Goal: Task Accomplishment & Management: Manage account settings

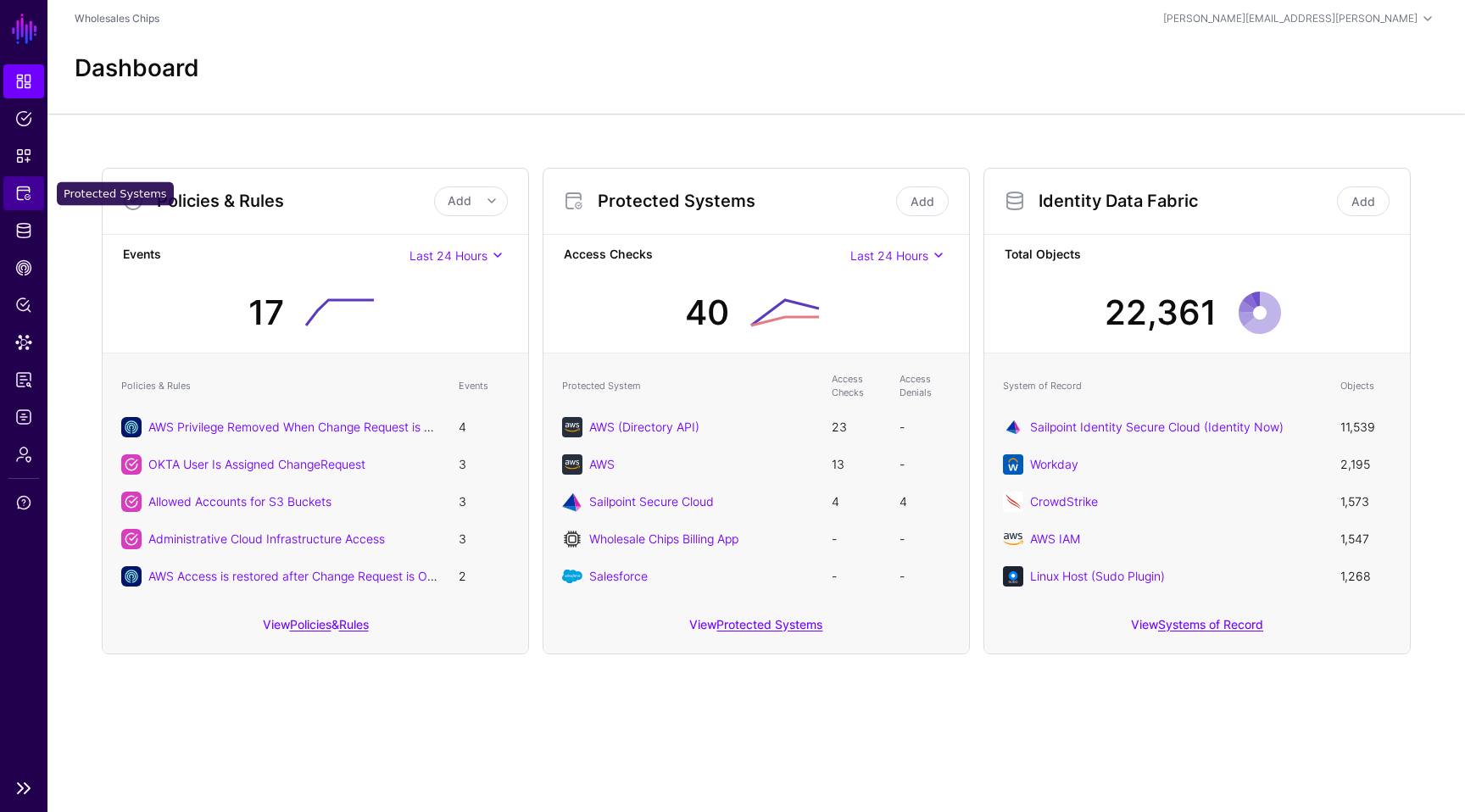
click at [38, 188] on link "Protected Systems" at bounding box center [23, 192] width 40 height 34
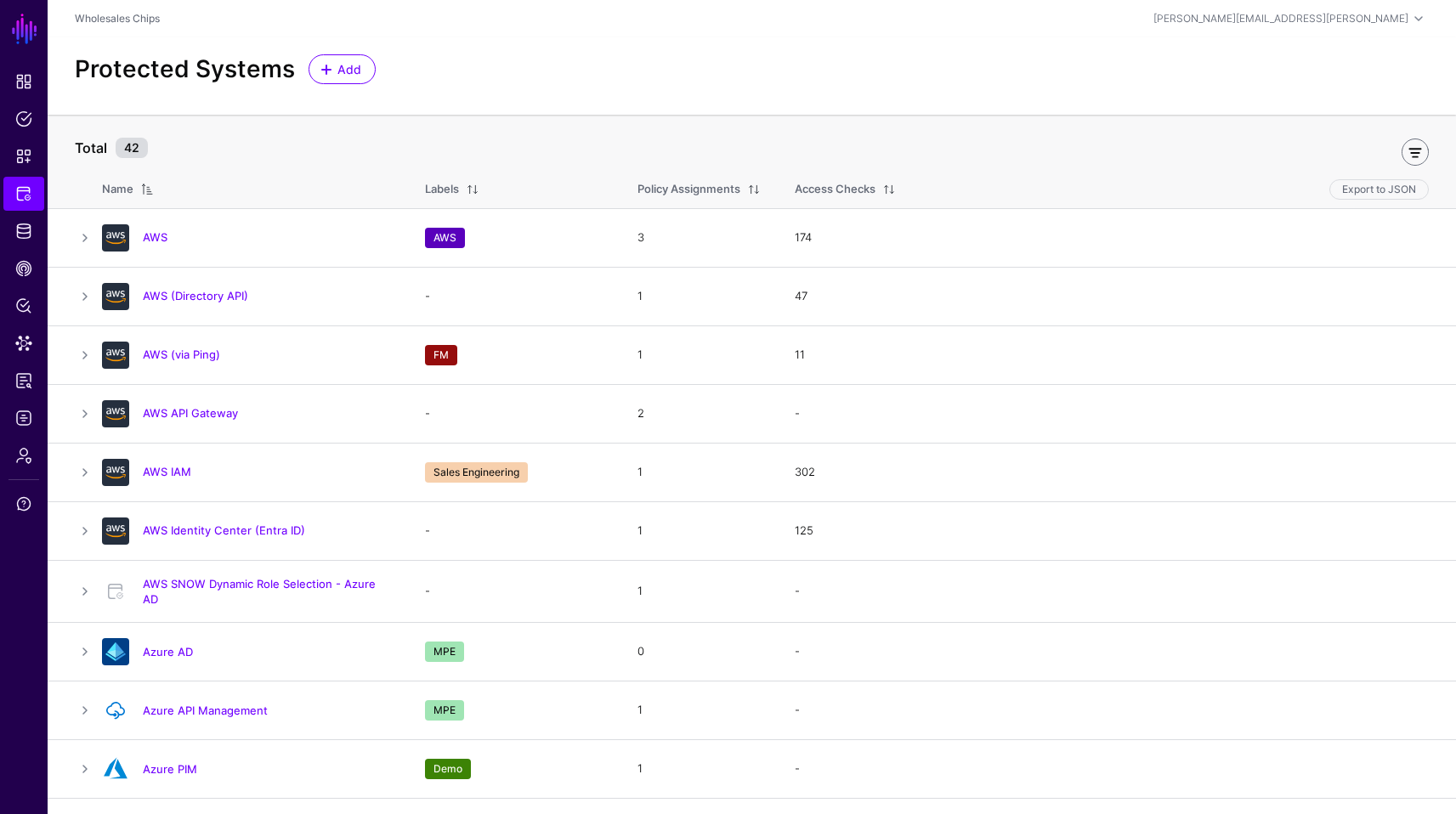
click at [767, 152] on link at bounding box center [1416, 152] width 28 height 28
click at [767, 151] on link at bounding box center [1416, 152] width 28 height 28
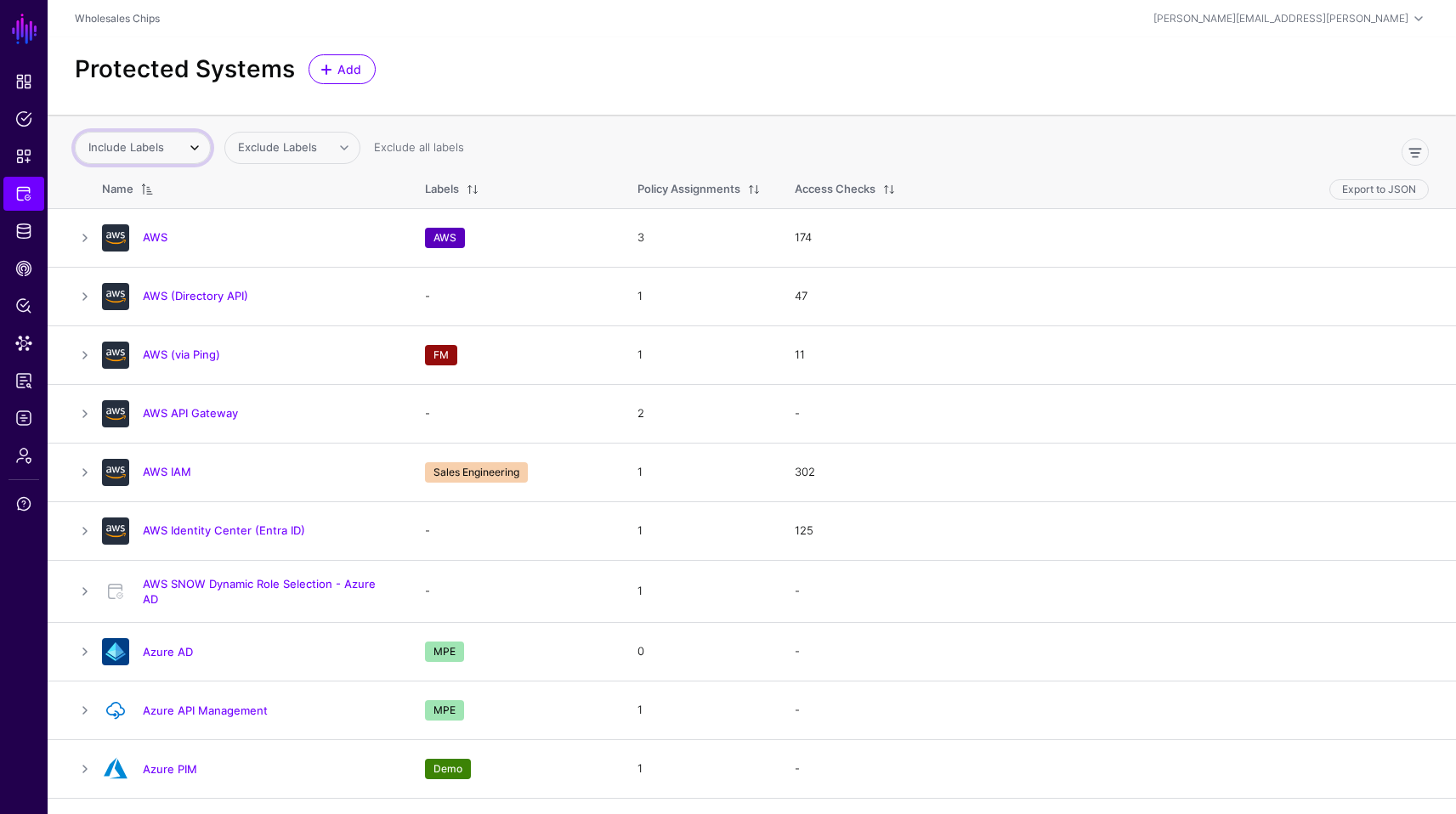
click at [188, 152] on span at bounding box center [195, 148] width 21 height 21
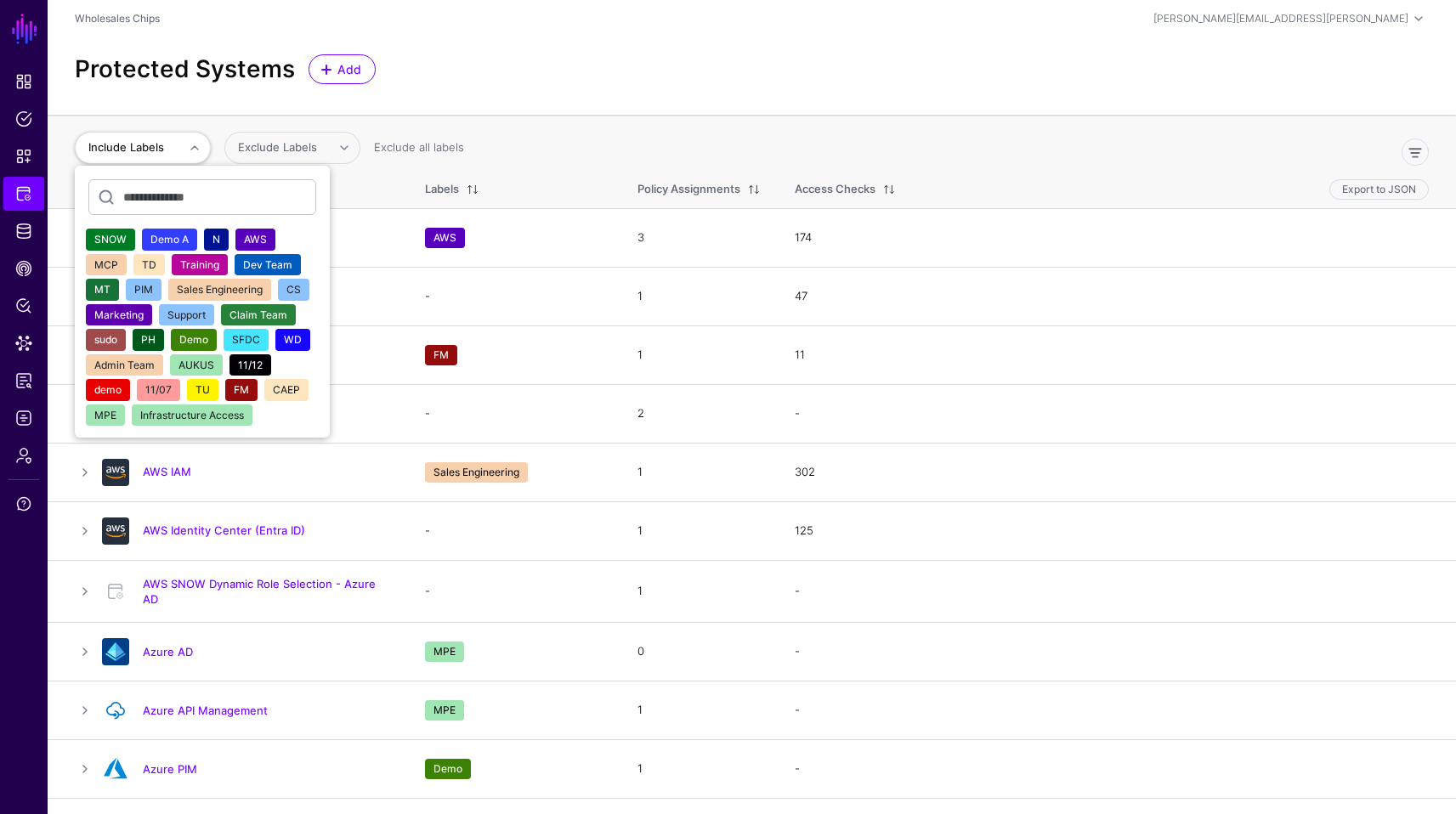
click at [254, 237] on span "AWS" at bounding box center [255, 239] width 23 height 13
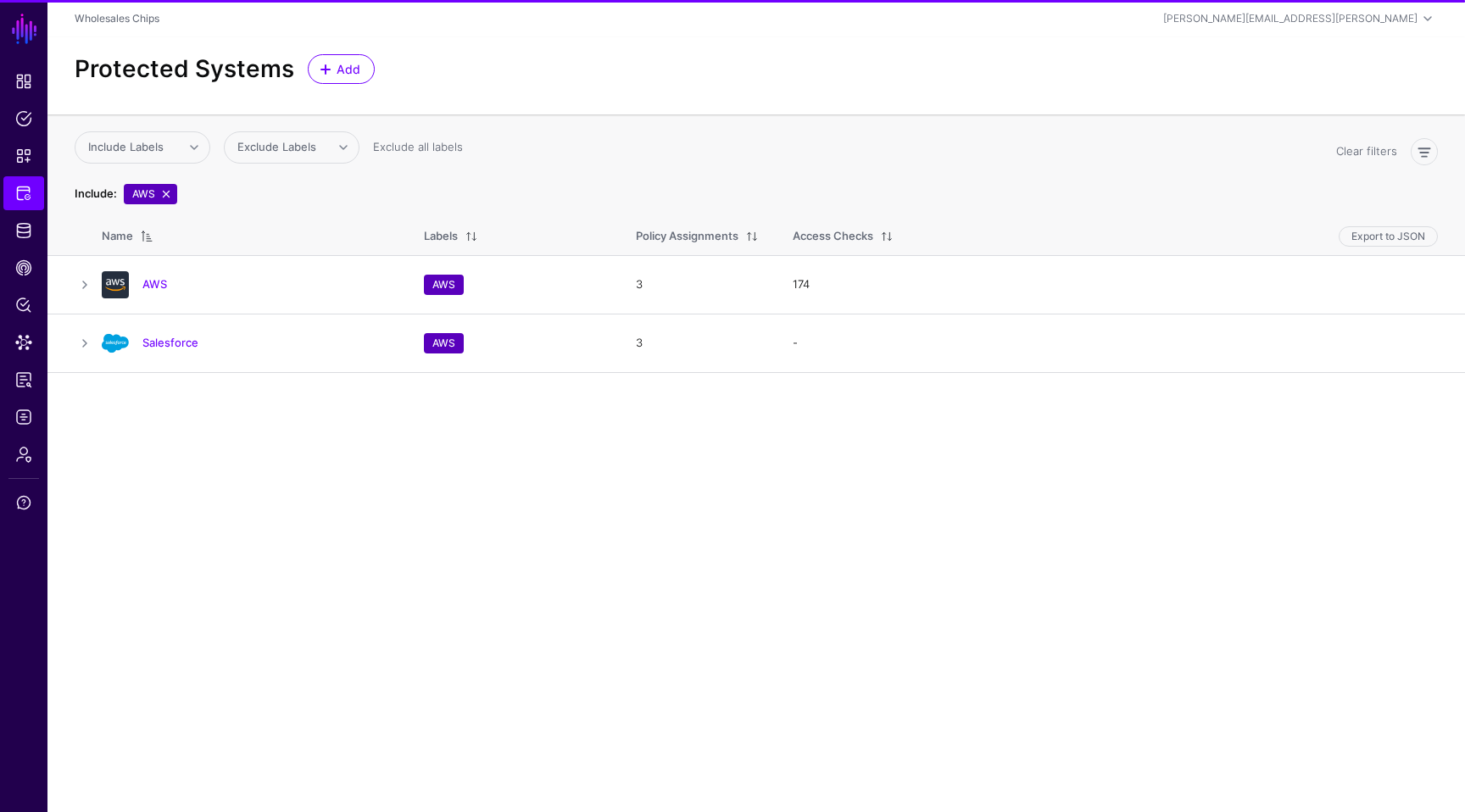
click at [758, 143] on div "Include Labels SNOW Demo A N MCP TD Training Dev Team MT PIM Sales Engineering …" at bounding box center [699, 150] width 1261 height 39
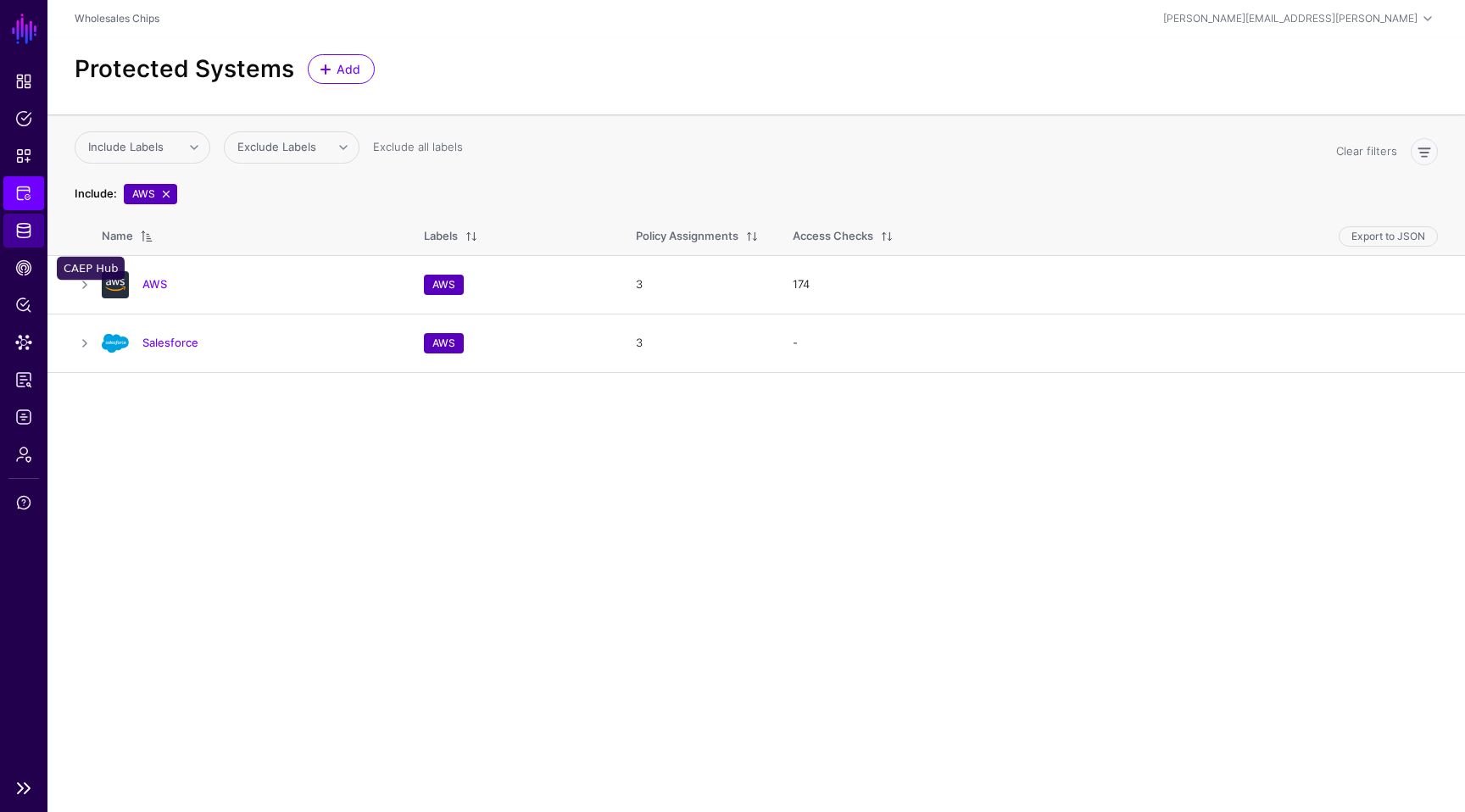
click at [27, 228] on span "Identity Data Fabric" at bounding box center [24, 231] width 17 height 17
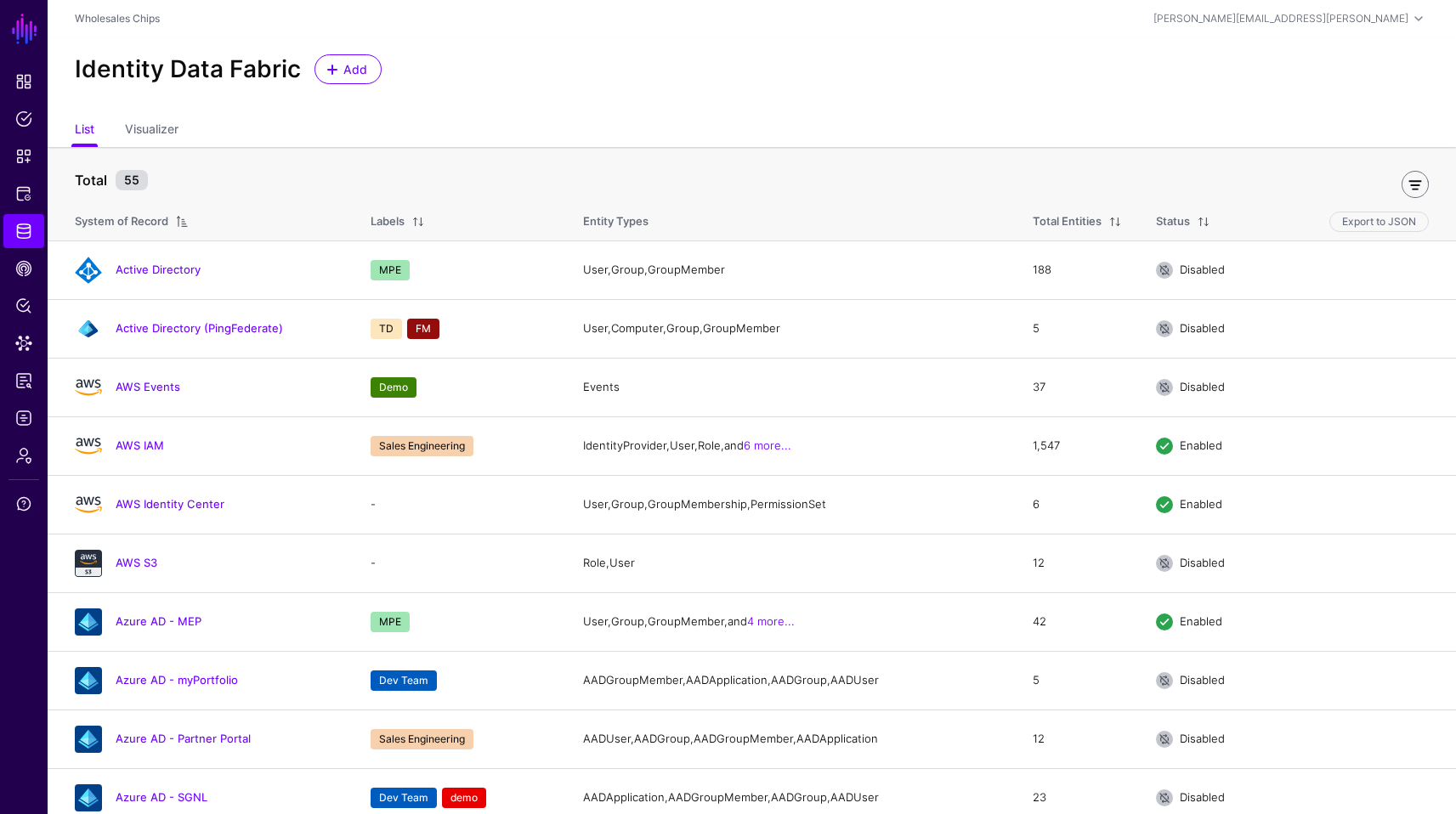
click at [767, 185] on link at bounding box center [1416, 184] width 28 height 28
click at [286, 172] on span "Include Labels" at bounding box center [293, 180] width 86 height 17
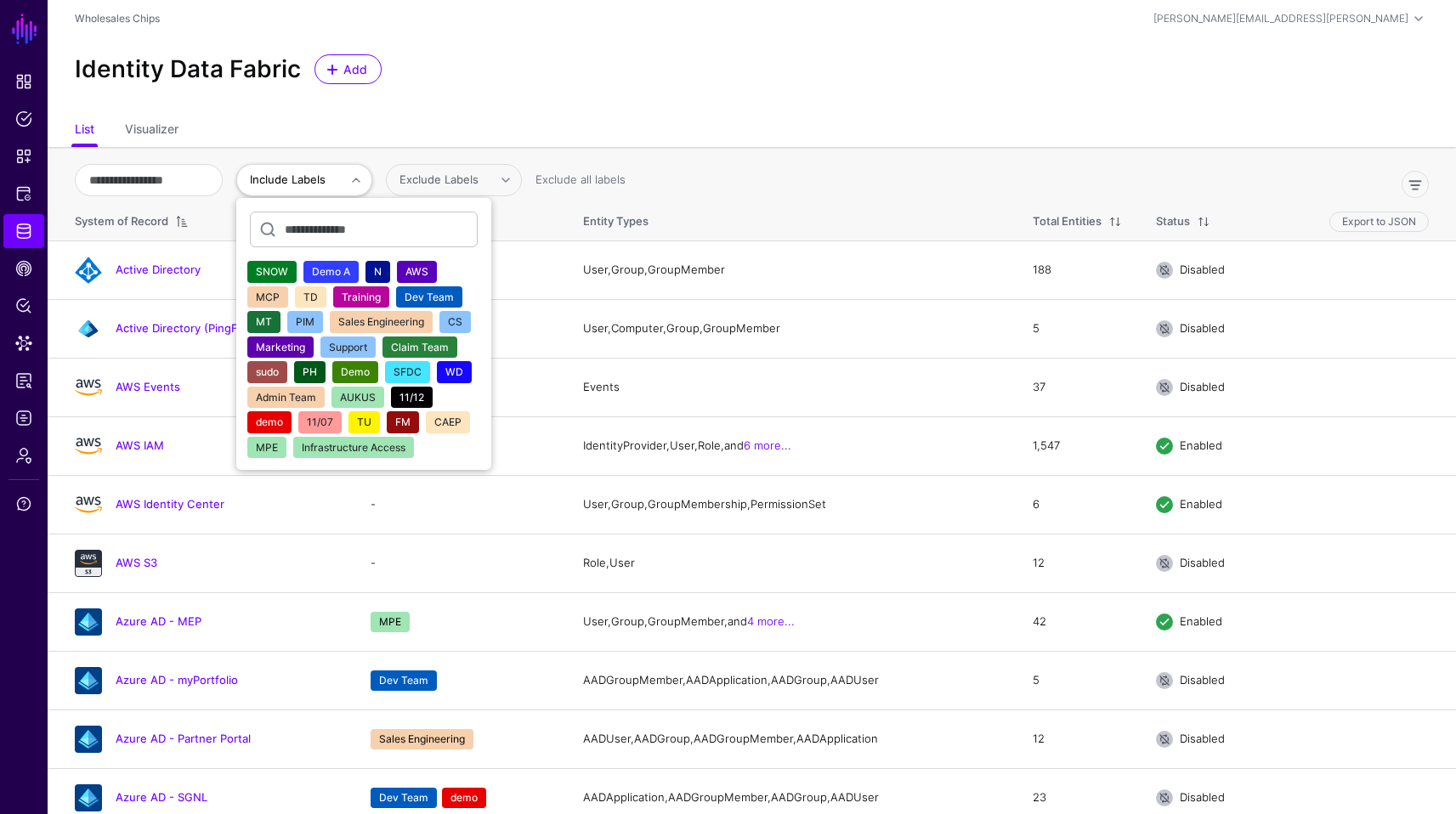
click at [428, 272] on span "AWS" at bounding box center [417, 271] width 23 height 13
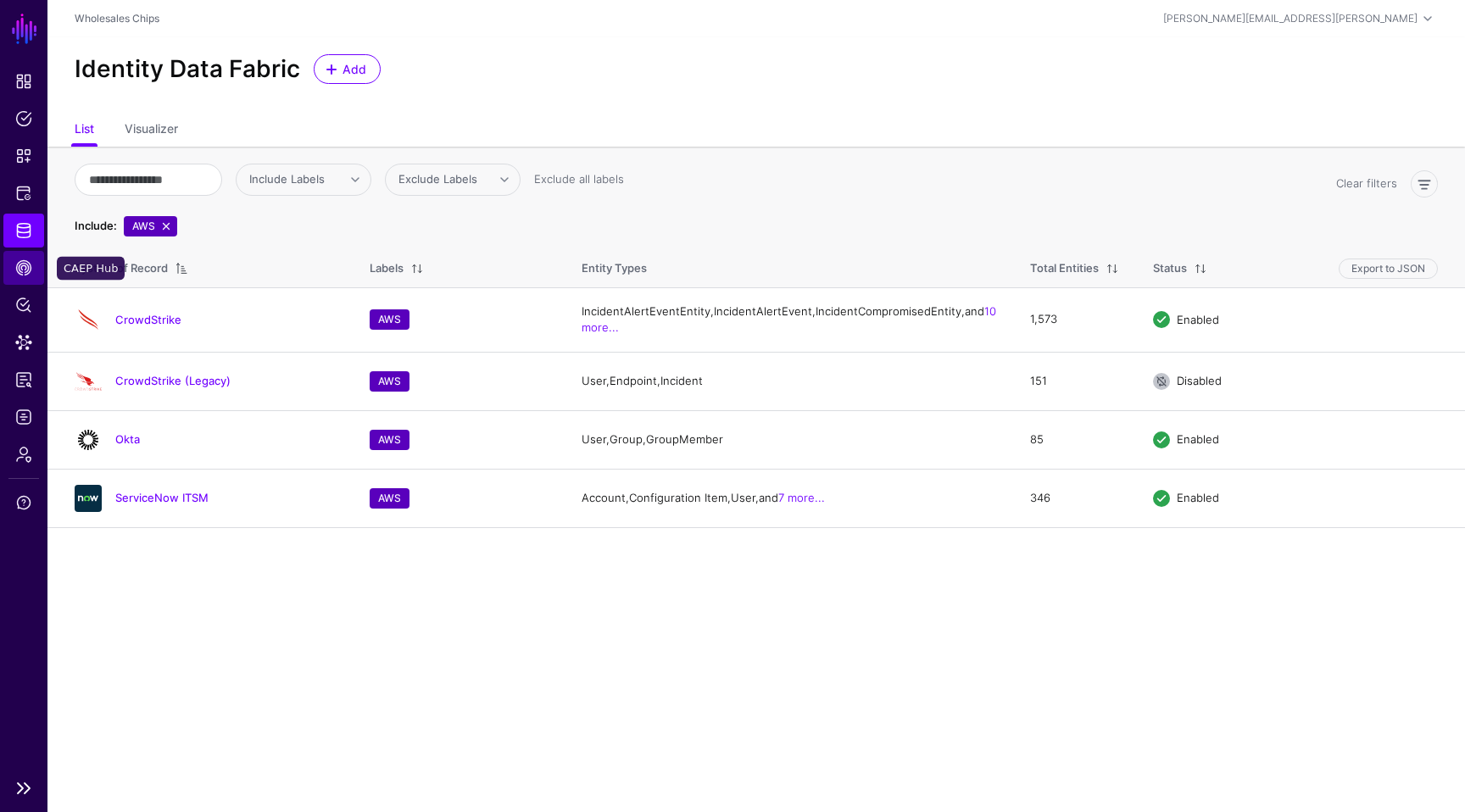
click at [27, 278] on link "CAEP Hub" at bounding box center [23, 267] width 40 height 34
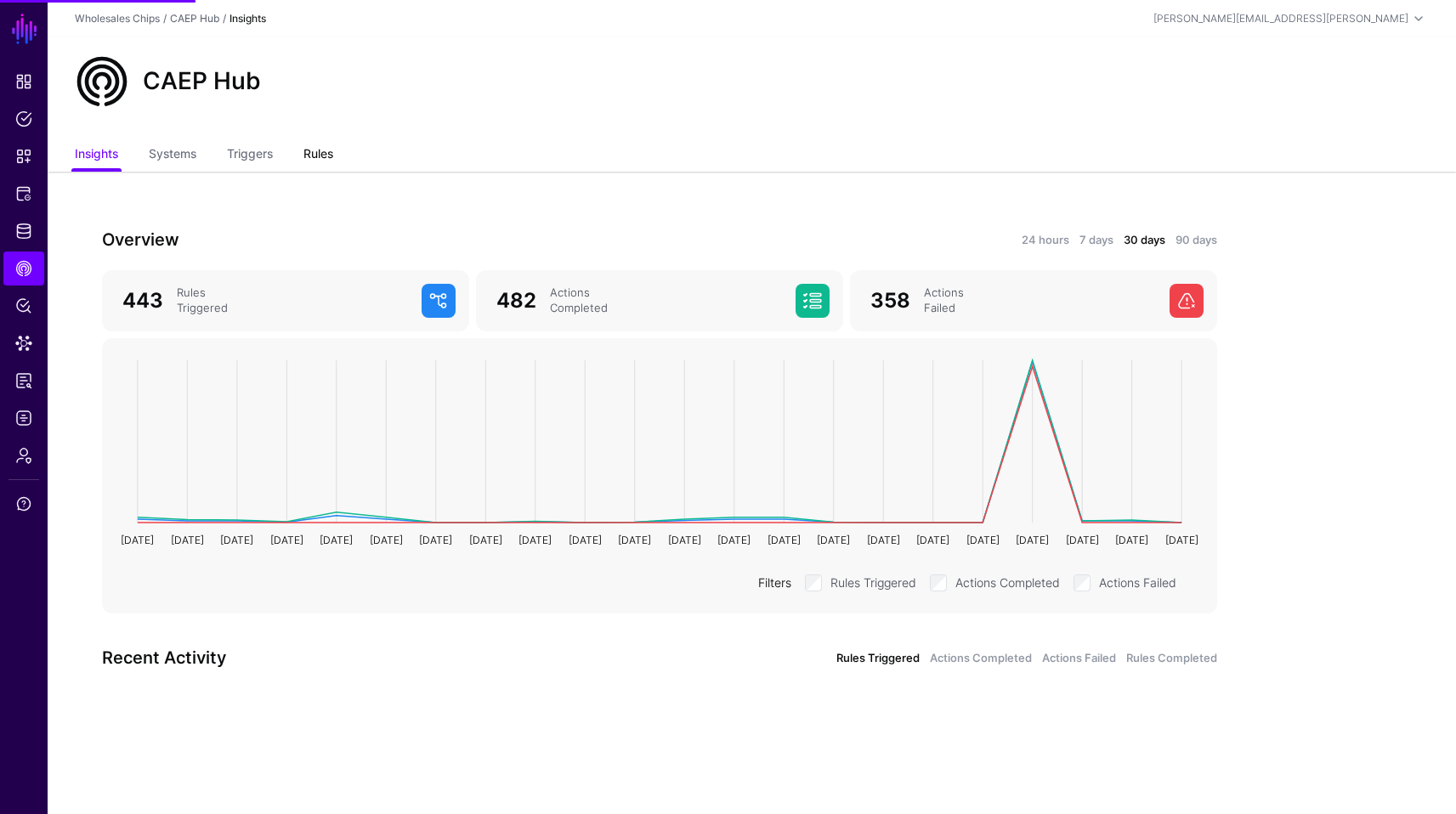
click at [316, 152] on link "Rules" at bounding box center [318, 155] width 30 height 32
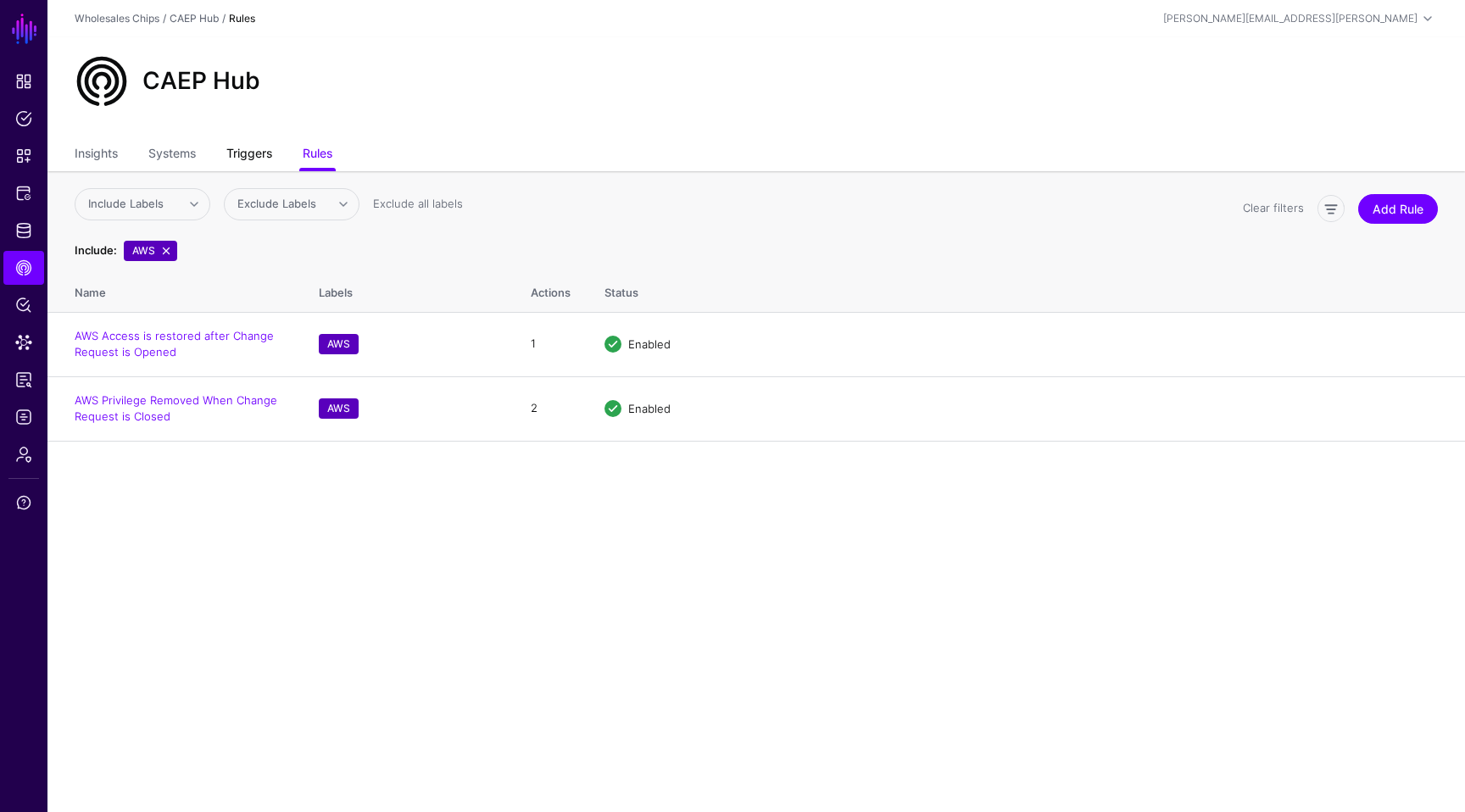
click at [272, 152] on link "Triggers" at bounding box center [248, 155] width 46 height 32
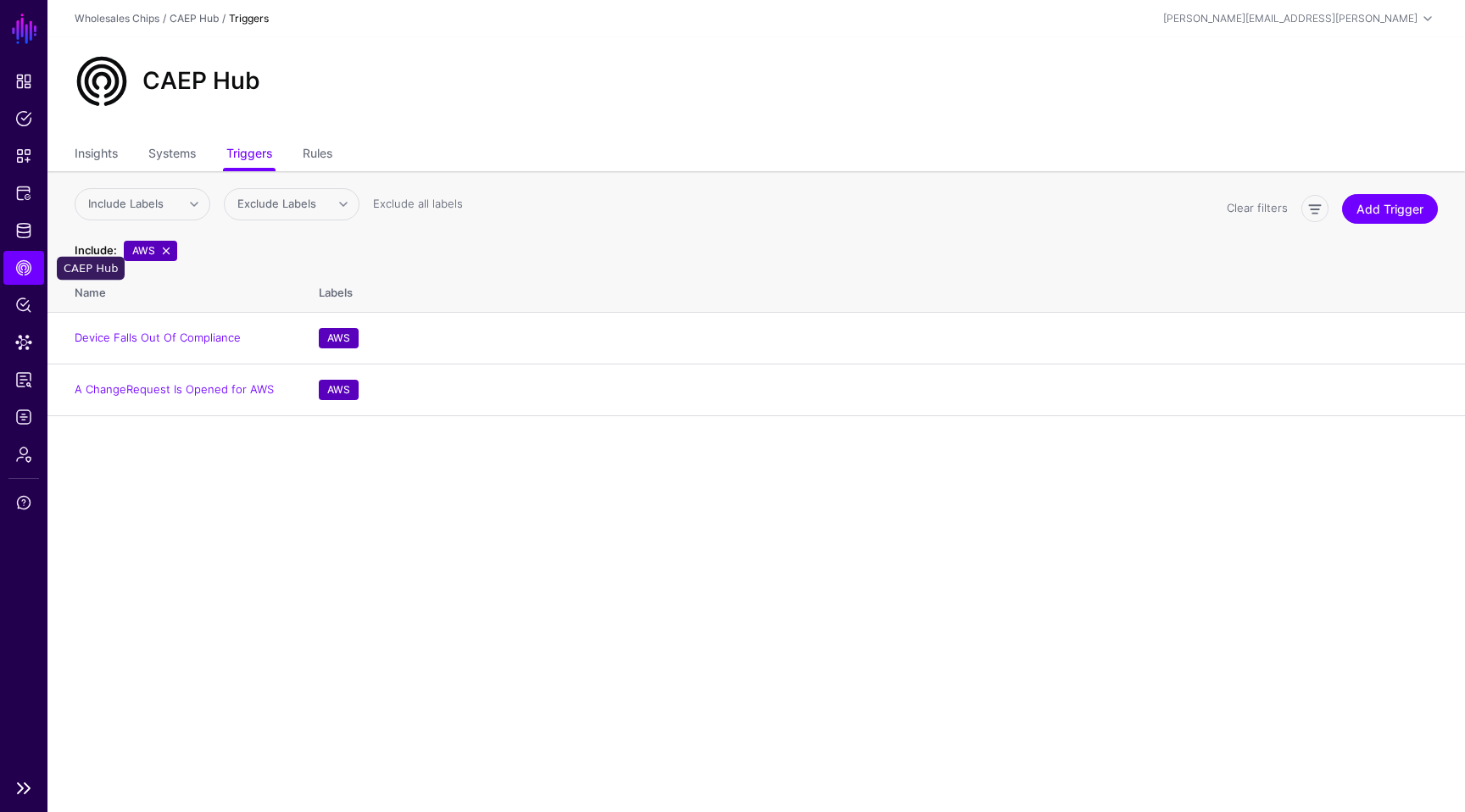
click at [19, 254] on link "CAEP Hub" at bounding box center [23, 267] width 40 height 34
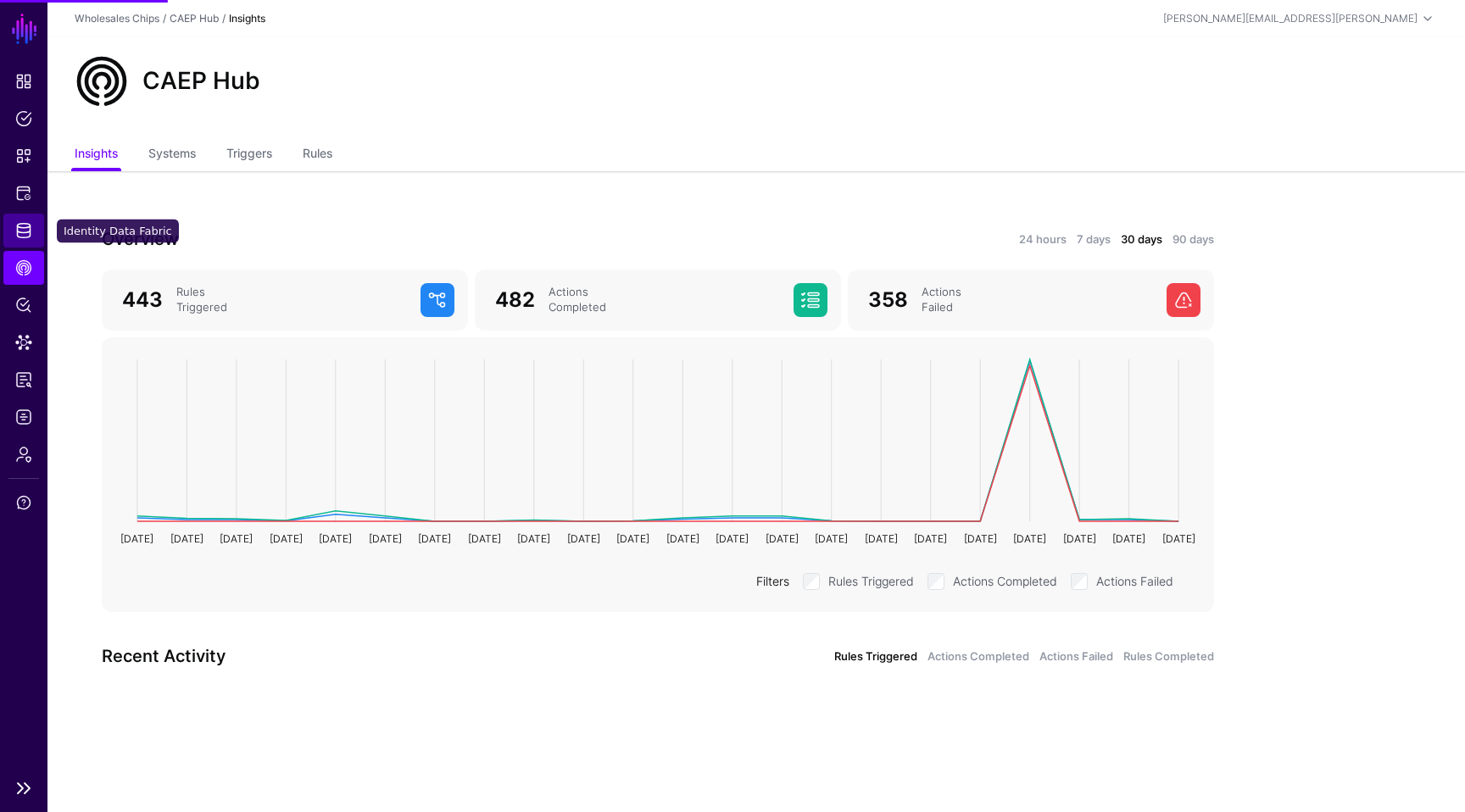
click at [23, 234] on span "Identity Data Fabric" at bounding box center [24, 231] width 17 height 17
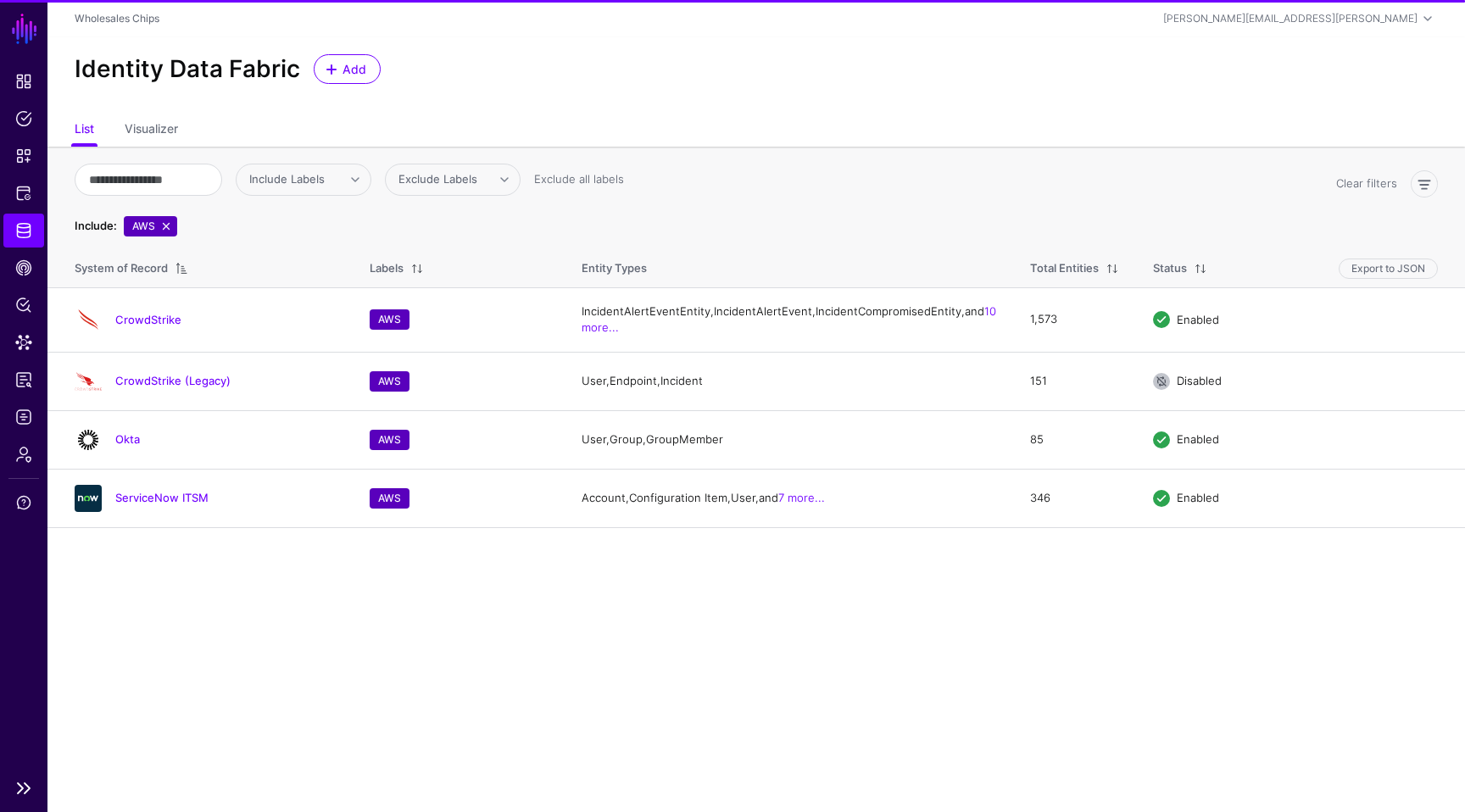
click at [23, 286] on ul "Dashboard Policies Snippets Protected Systems Identity Data Fabric CAEP Hub Pol…" at bounding box center [23, 417] width 47 height 705
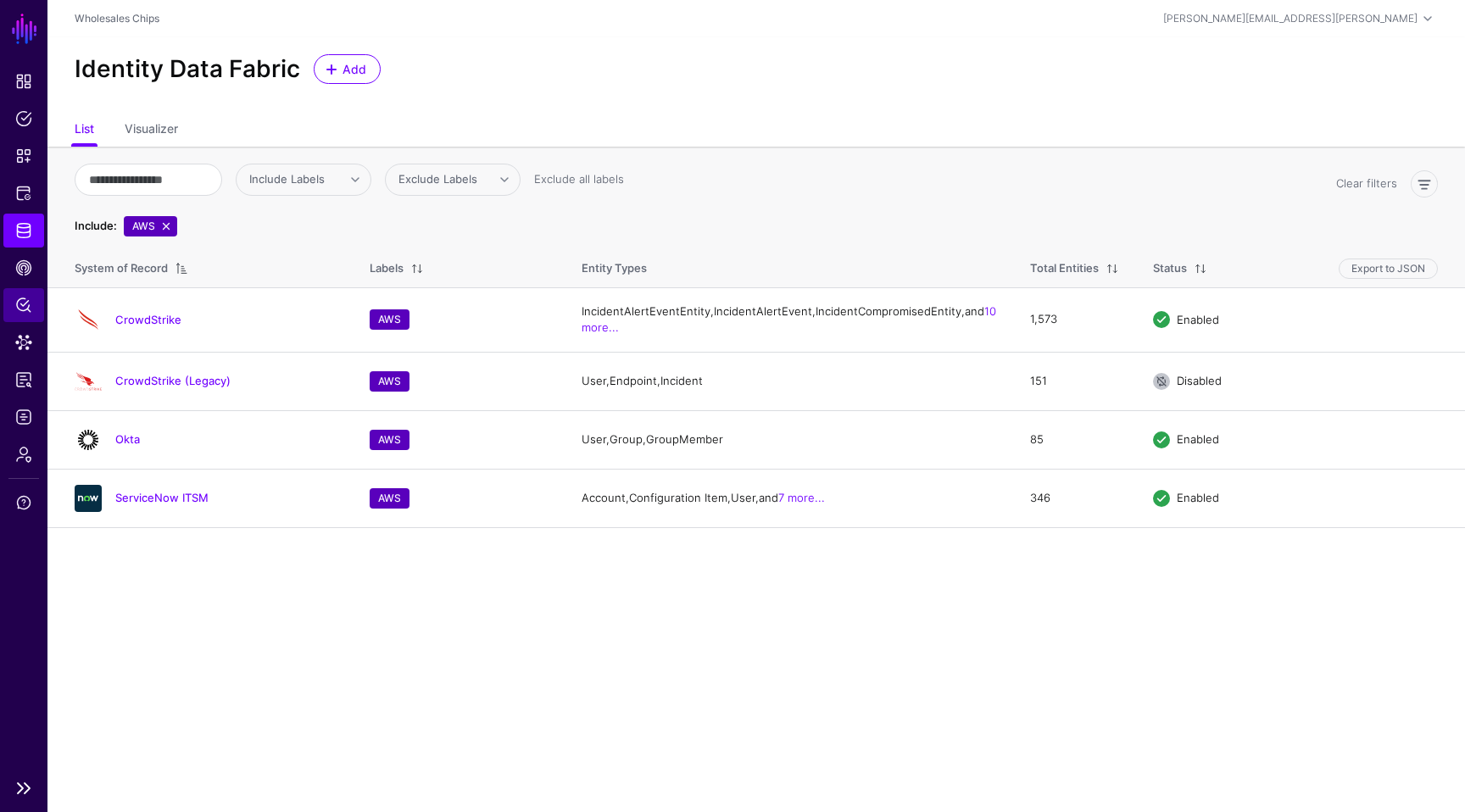
click at [22, 299] on span "Policy Lens" at bounding box center [24, 305] width 17 height 17
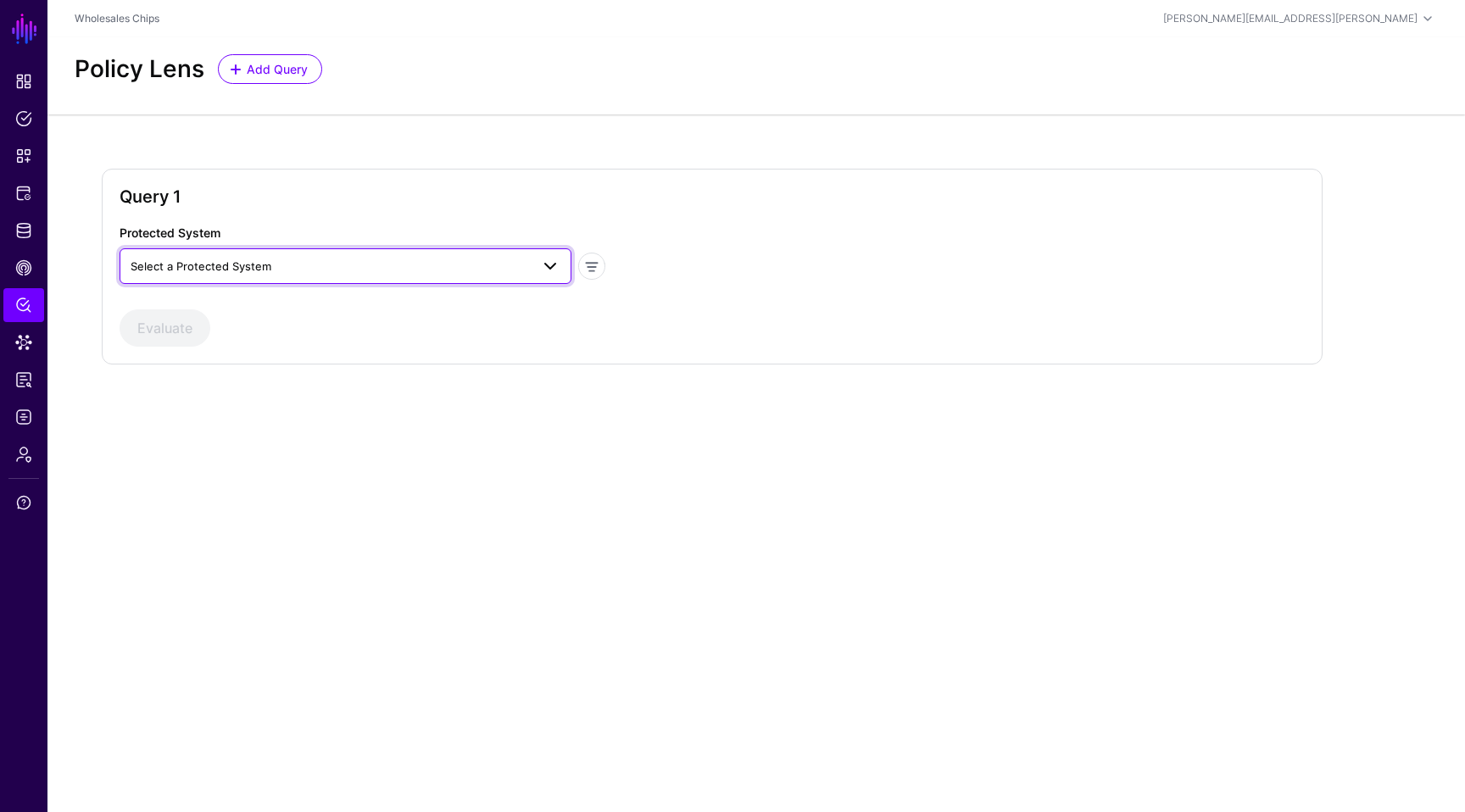
click at [354, 251] on link "Select a Protected System" at bounding box center [345, 266] width 452 height 35
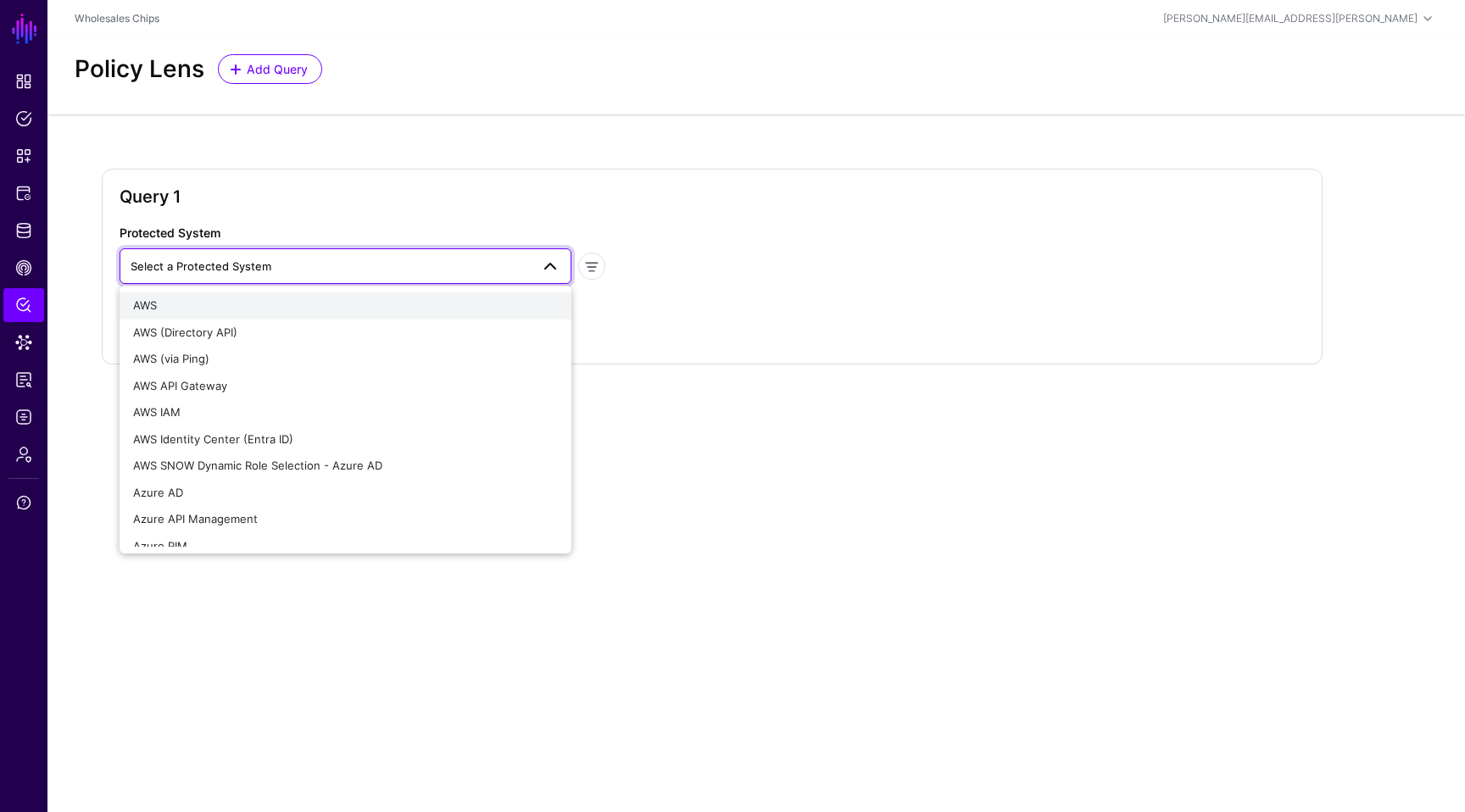
click at [318, 293] on button "AWS" at bounding box center [345, 306] width 452 height 27
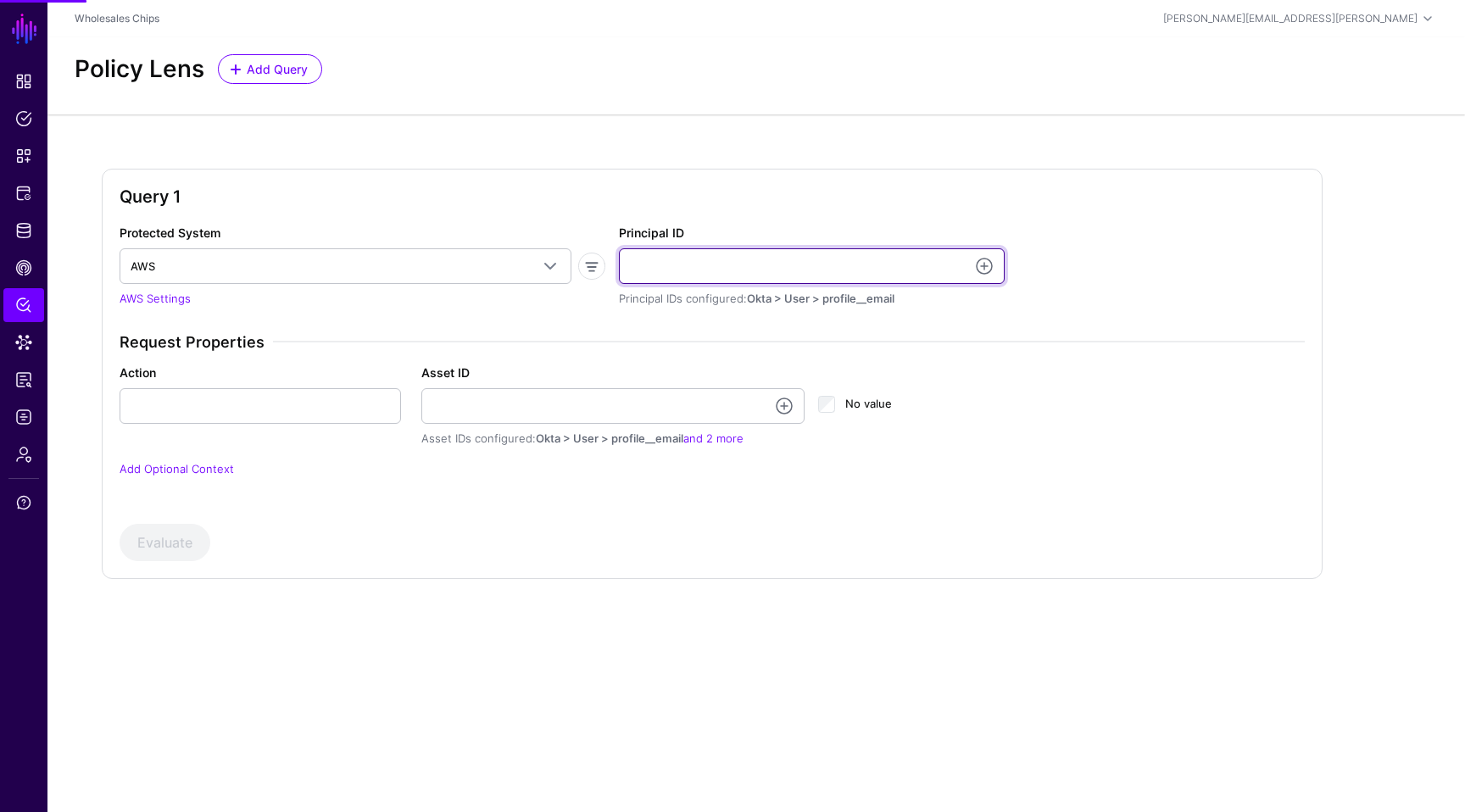
click at [693, 266] on input "Principal ID" at bounding box center [811, 266] width 386 height 35
type input "**********"
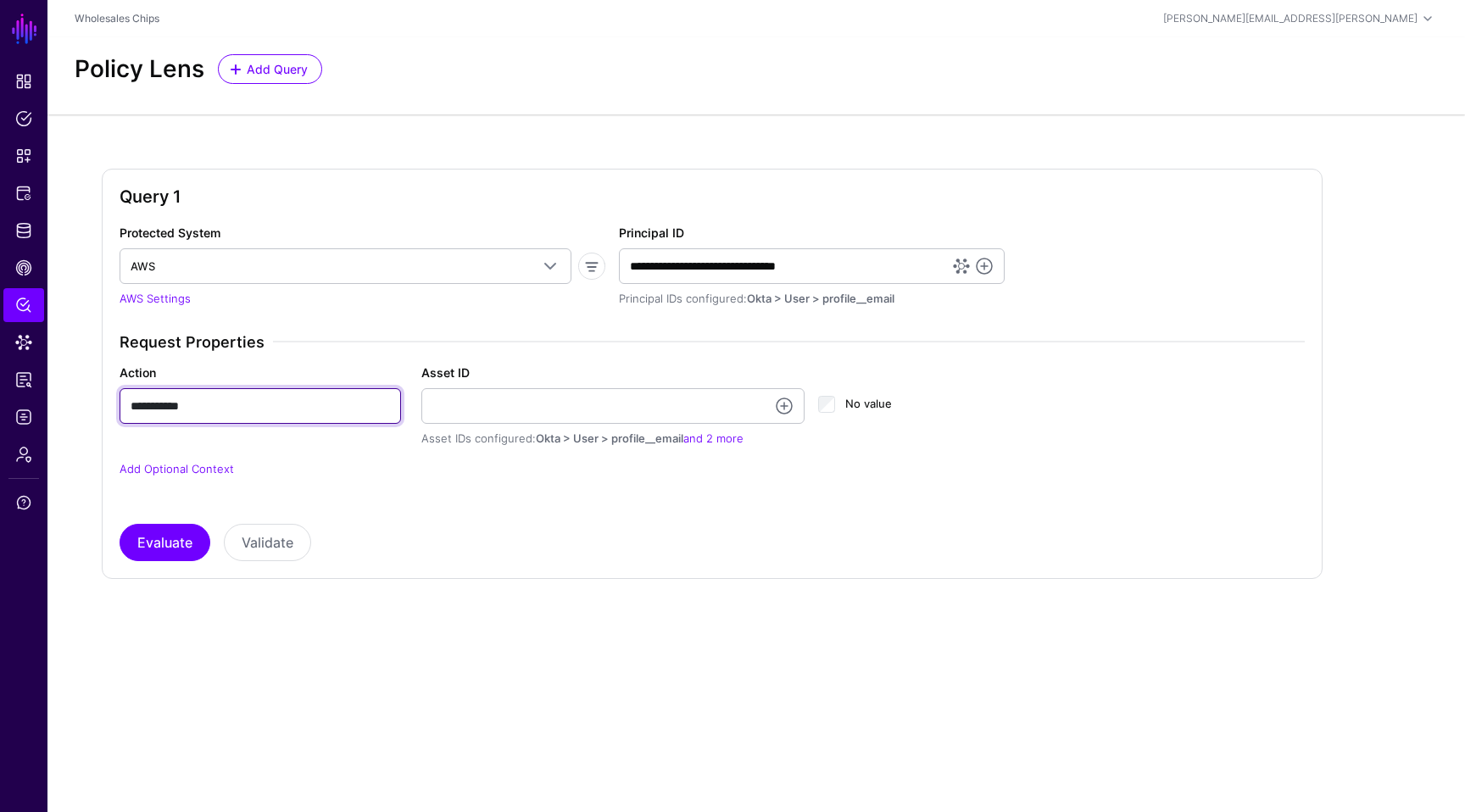
type input "**********"
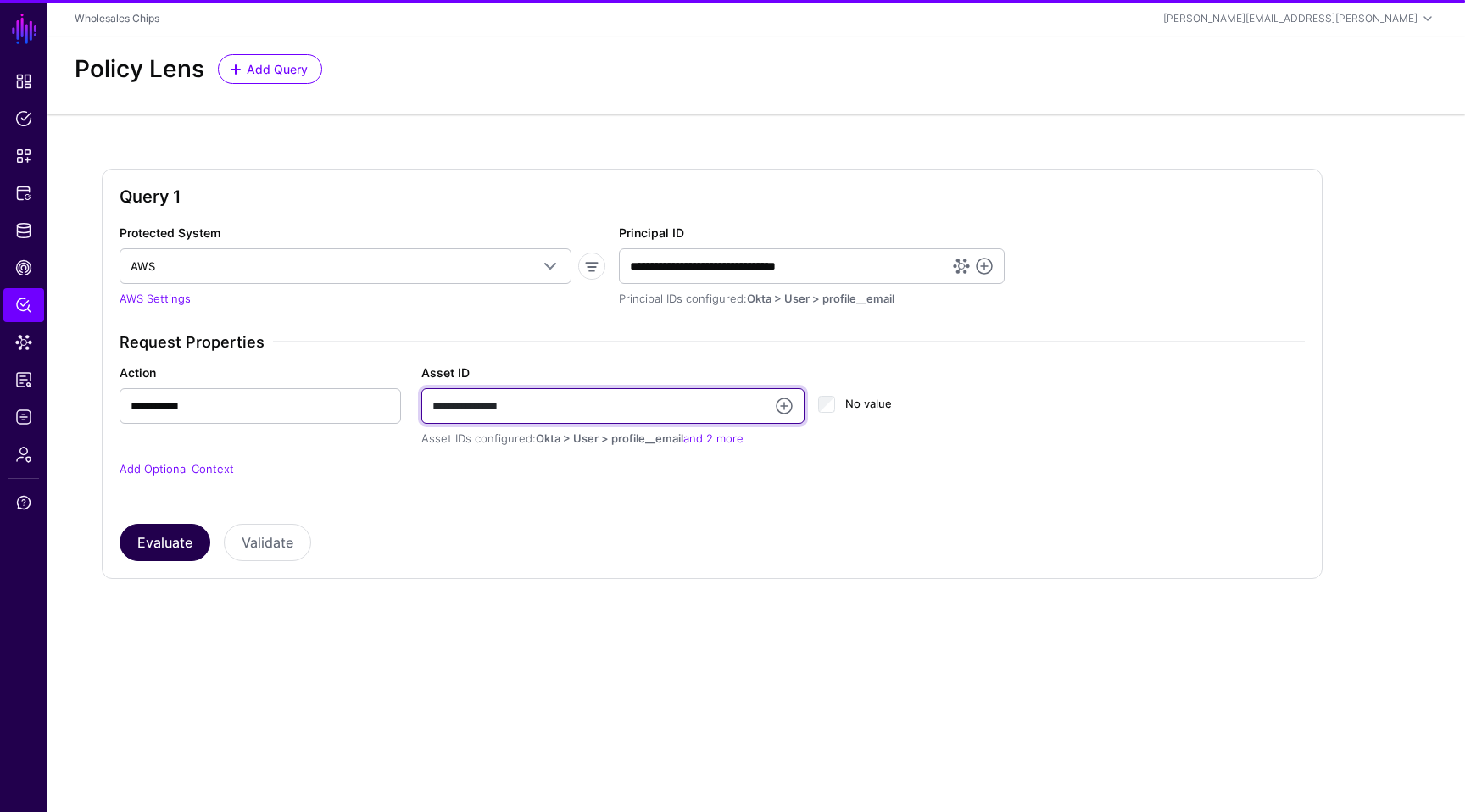
type input "**********"
click at [194, 524] on button "Evaluate" at bounding box center [165, 542] width 91 height 37
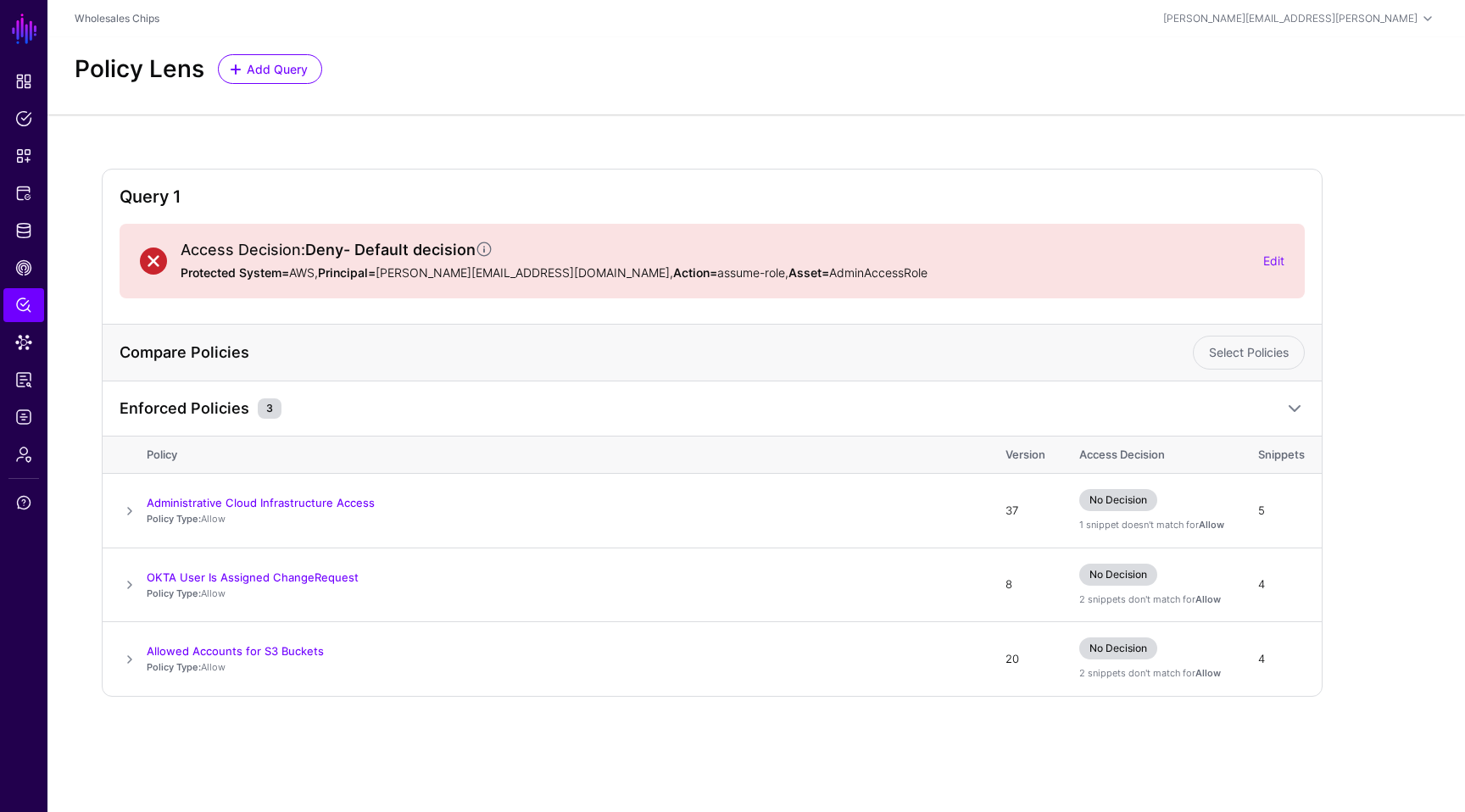
drag, startPoint x: 30, startPoint y: 224, endPoint x: 467, endPoint y: 4, distance: 489.3
click at [0, 0] on main "SGNL Dashboard Policies Snippets Protected Systems Identity Data Fabric CAEP Hu…" at bounding box center [732, 406] width 1465 height 812
click at [765, 266] on link "Edit" at bounding box center [1273, 260] width 21 height 15
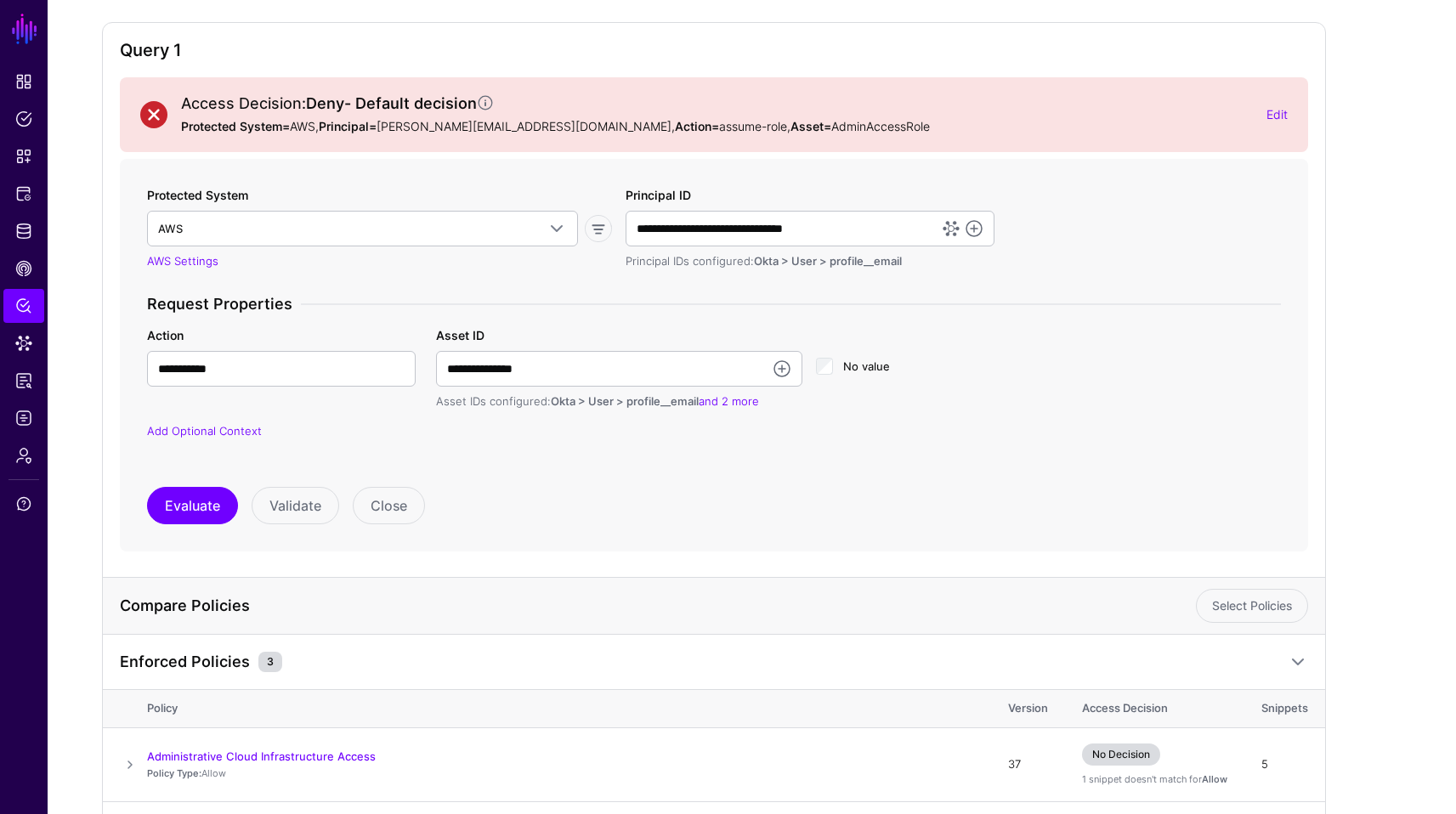
scroll to position [146, 0]
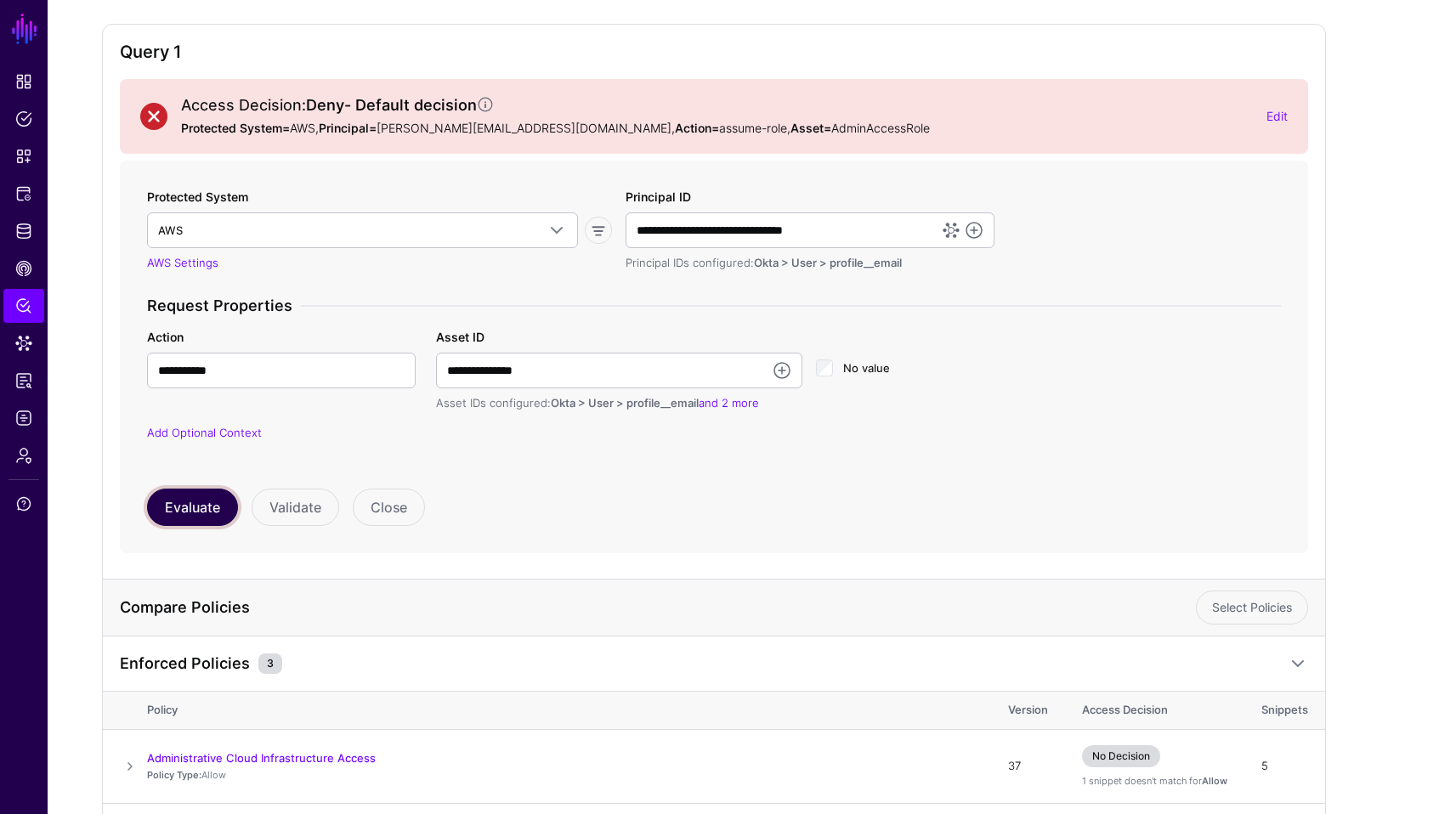
click at [180, 505] on button "Evaluate" at bounding box center [193, 506] width 91 height 37
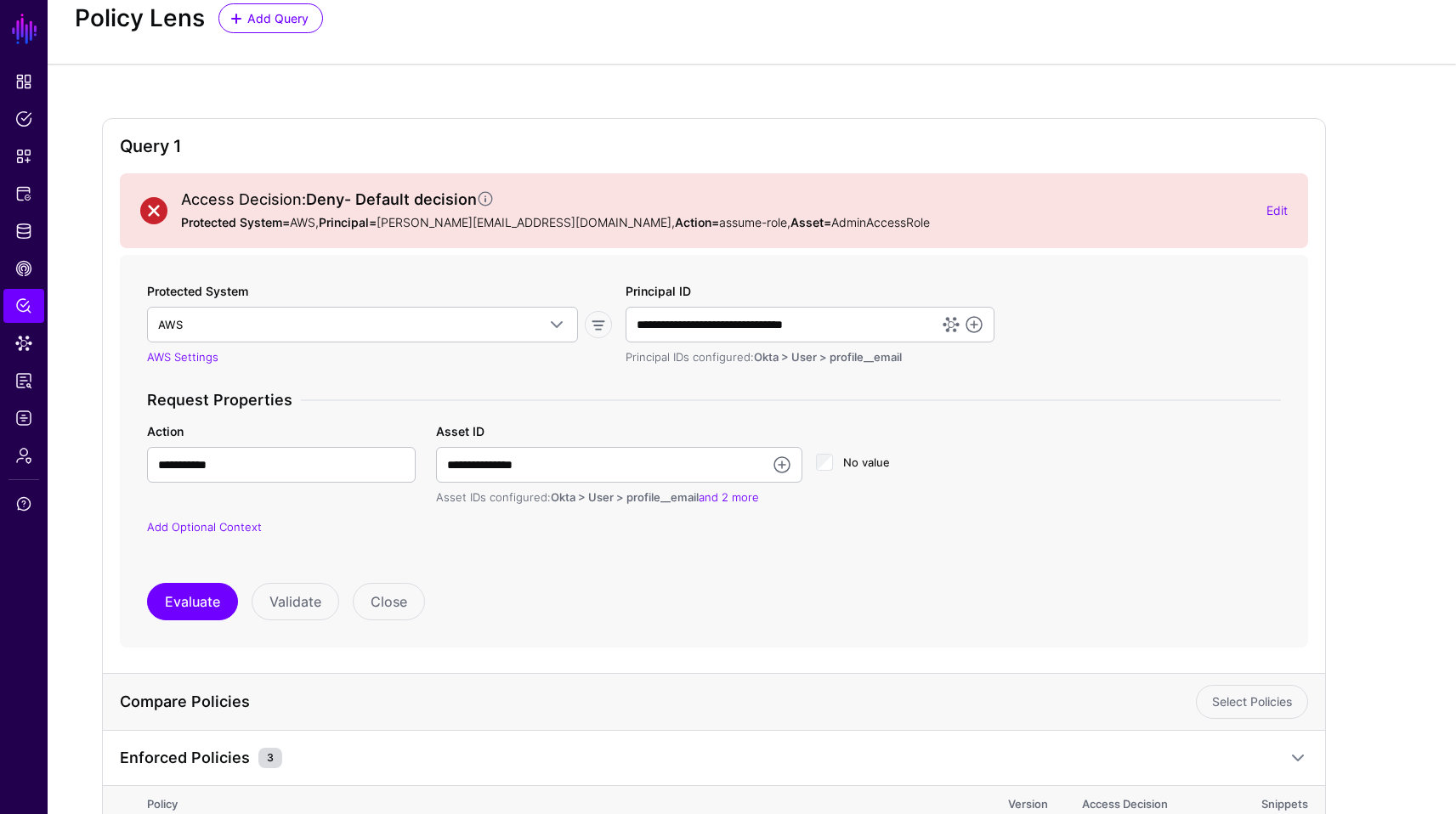
scroll to position [65, 0]
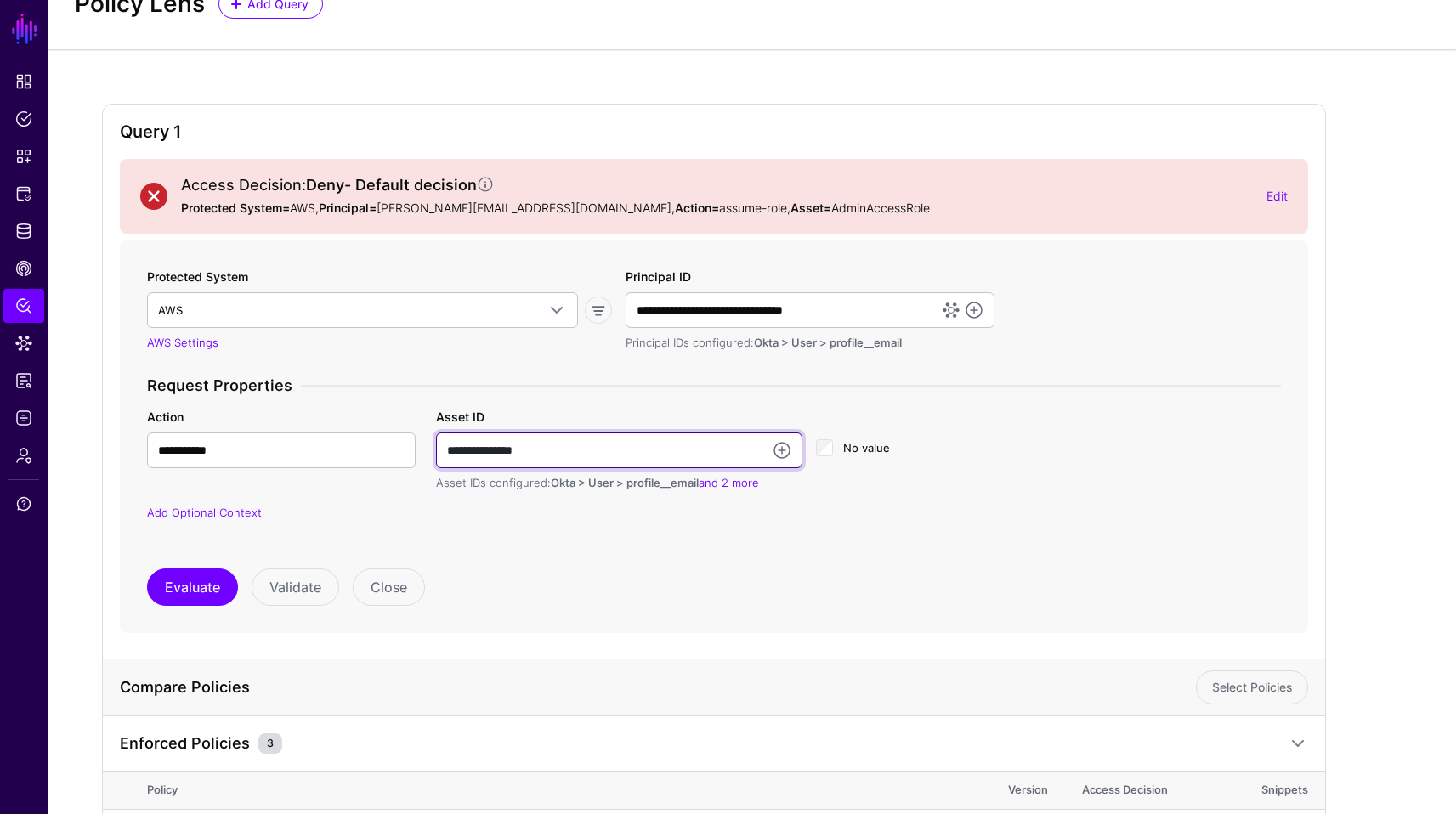
click at [516, 444] on input "**********" at bounding box center [619, 450] width 366 height 35
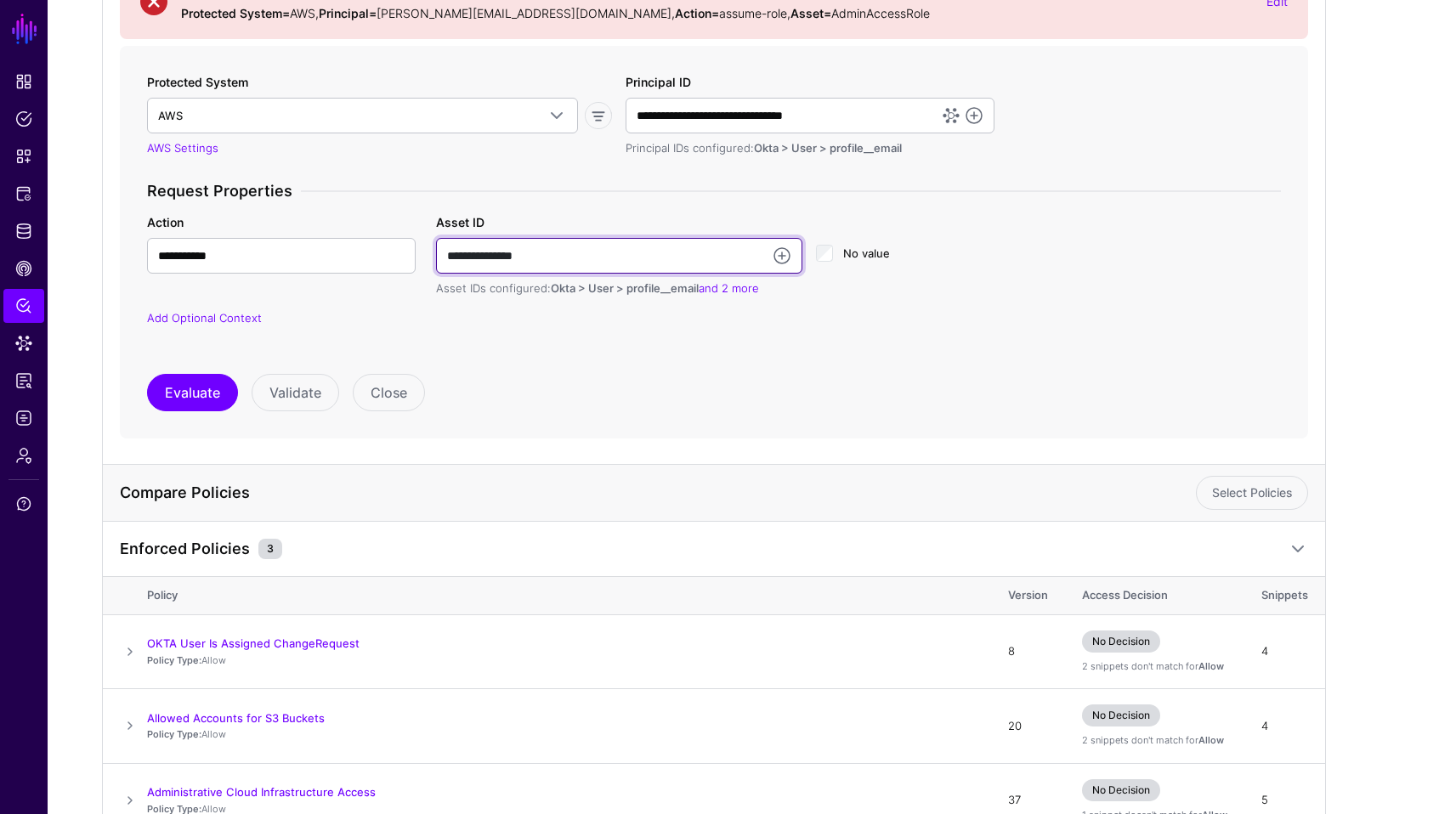
scroll to position [364, 0]
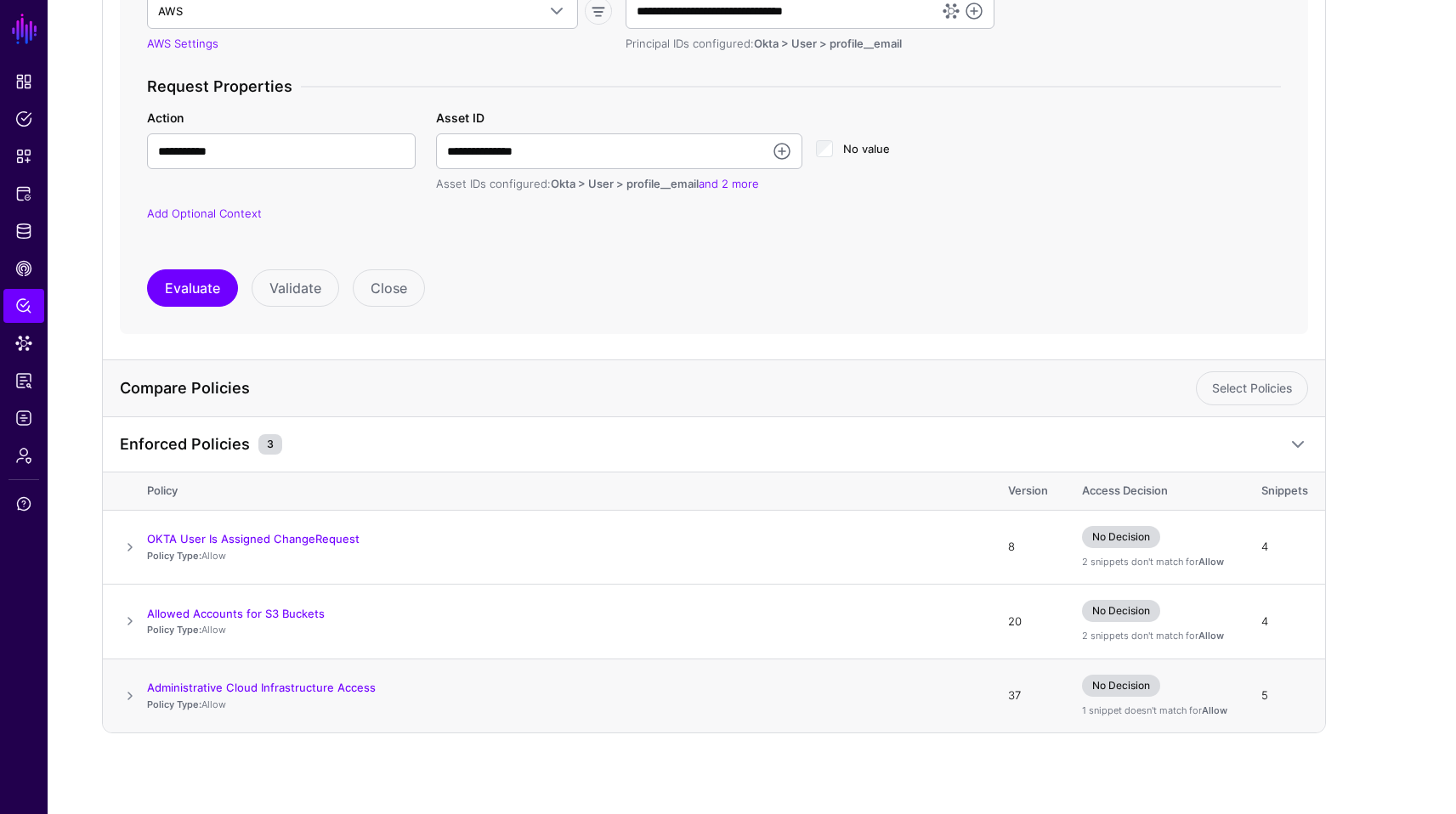
click at [128, 695] on span at bounding box center [130, 696] width 21 height 21
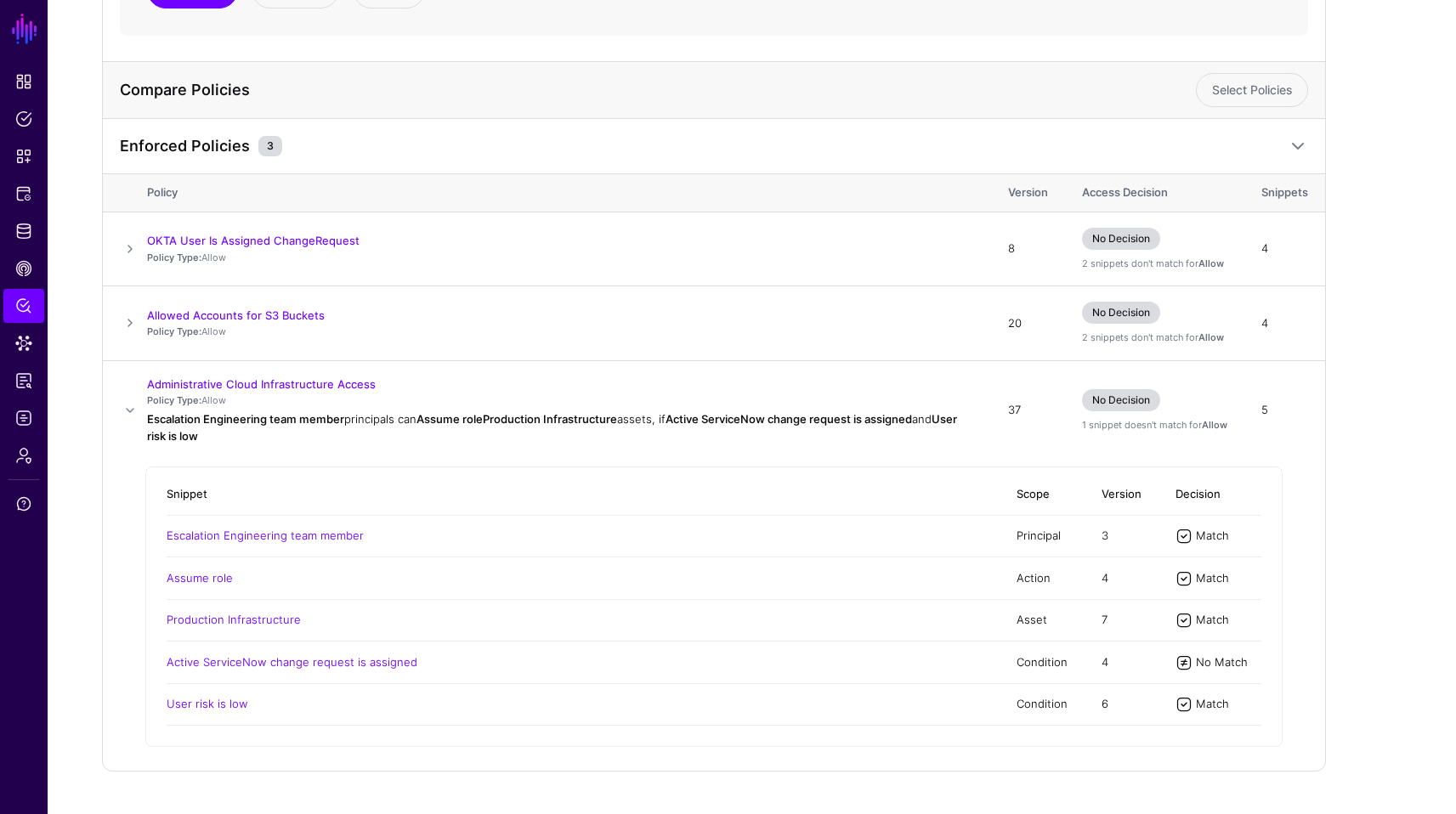
scroll to position [590, 0]
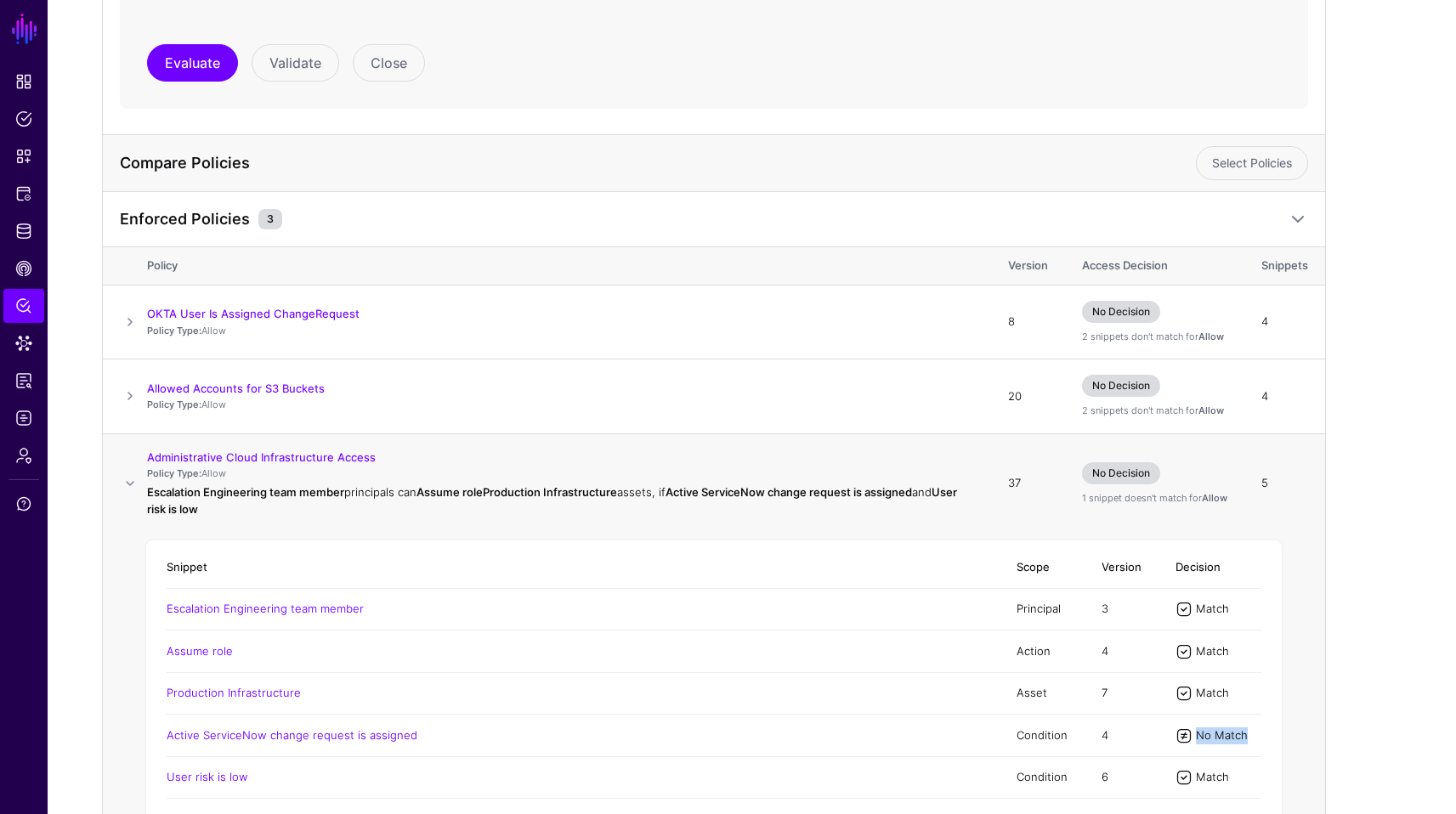
drag, startPoint x: 1248, startPoint y: 729, endPoint x: 1199, endPoint y: 718, distance: 50.2
click at [767, 718] on td "No Match" at bounding box center [1210, 736] width 103 height 41
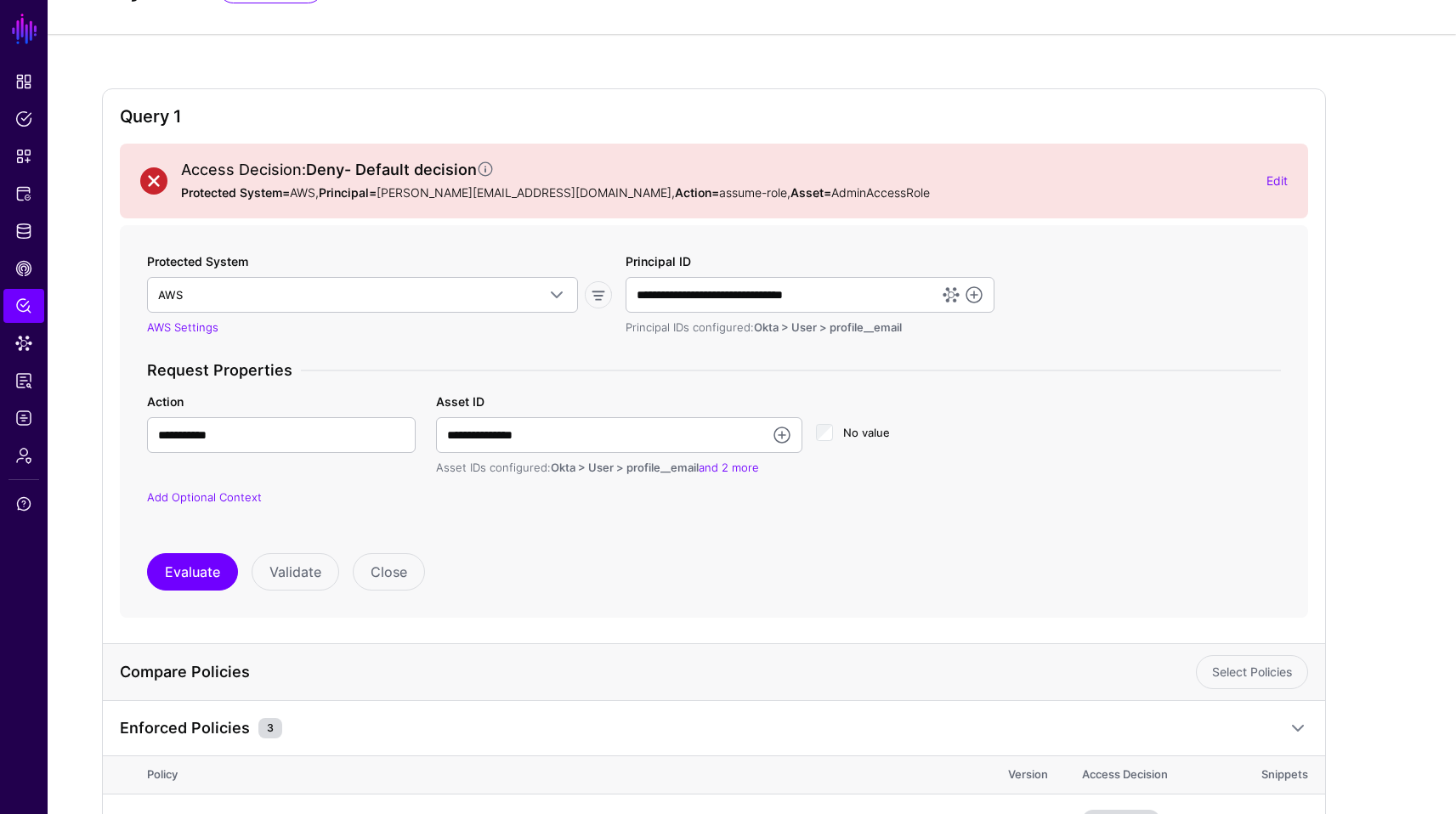
scroll to position [51, 0]
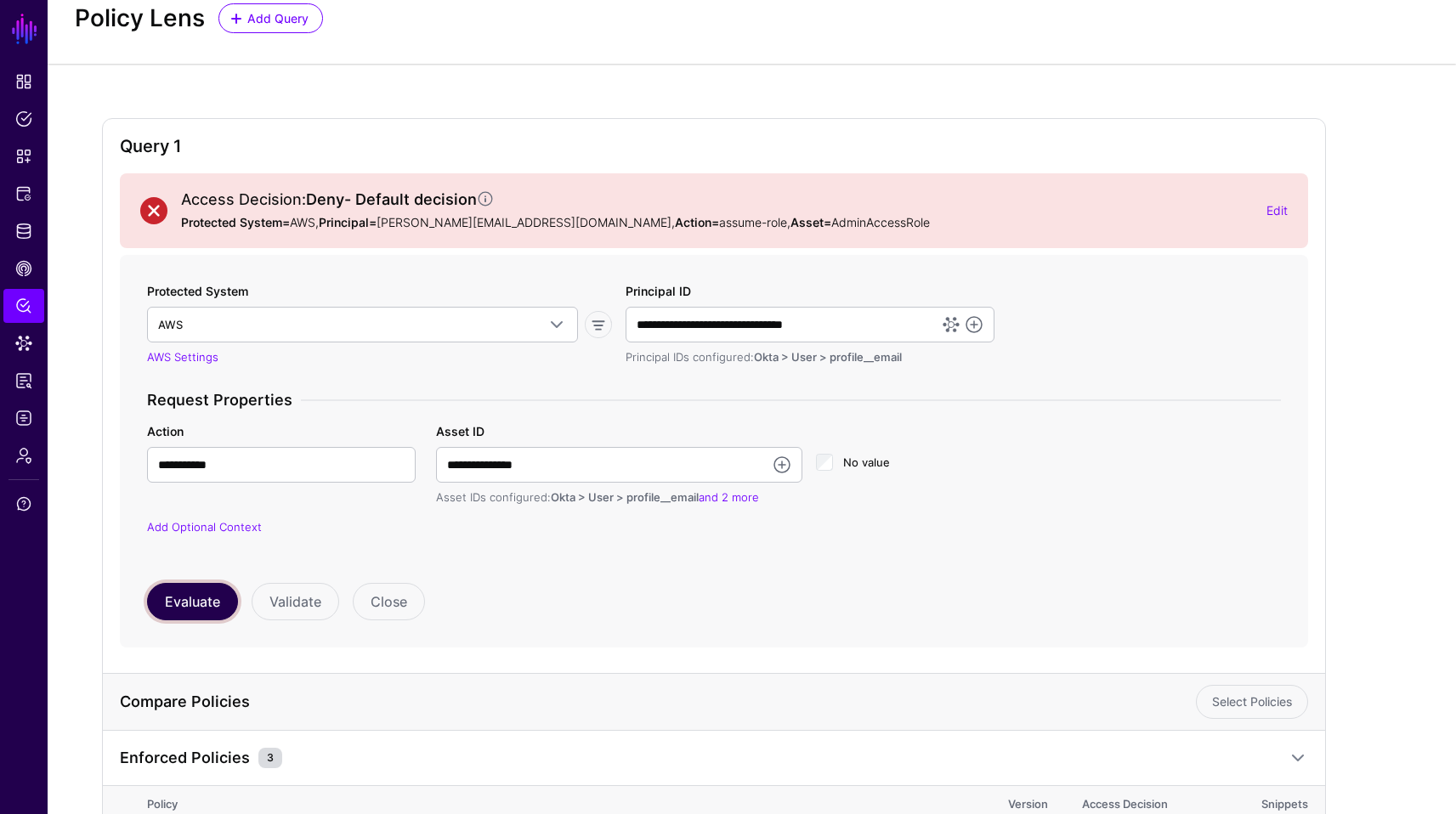
click at [173, 608] on button "Evaluate" at bounding box center [193, 601] width 91 height 37
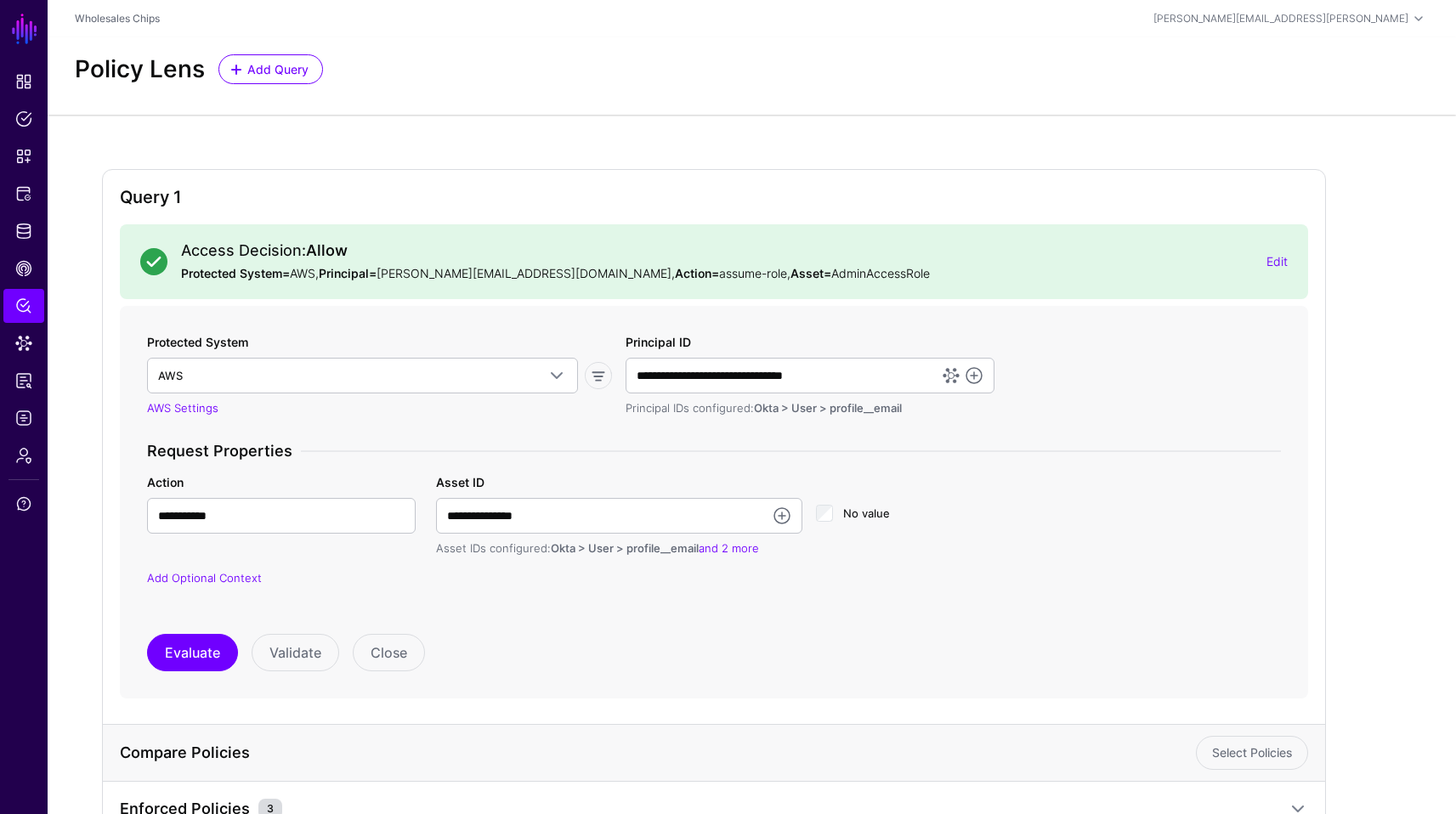
click at [330, 264] on p "Protected System= AWS, Principal= alejandro.bacong@wholesalechips.co , Action= …" at bounding box center [717, 273] width 1072 height 18
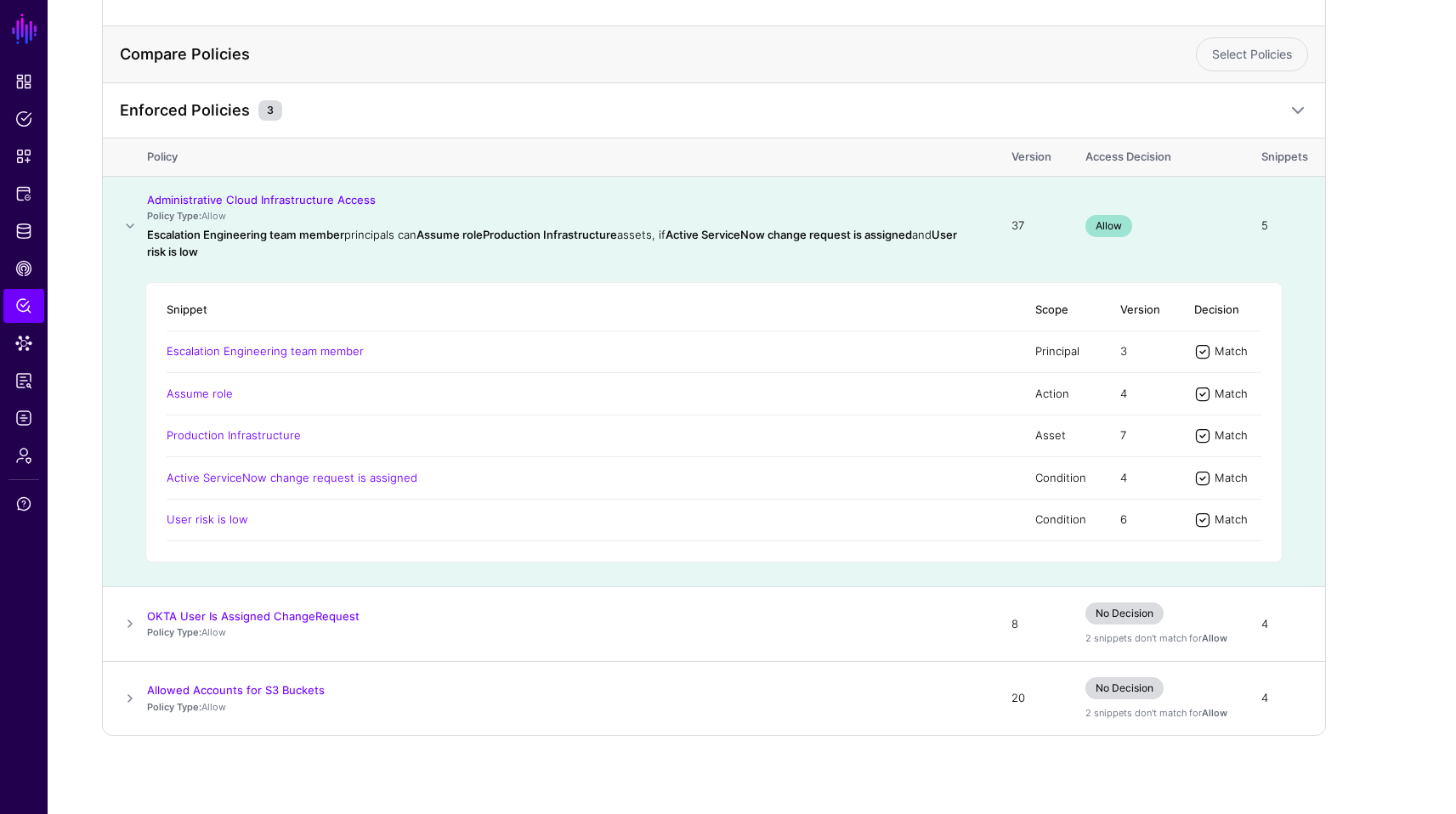
scroll to position [704, 0]
drag, startPoint x: 1254, startPoint y: 479, endPoint x: 789, endPoint y: 471, distance: 465.1
click at [767, 471] on tr "Active ServiceNow change request is assigned Condition 4 Match" at bounding box center [713, 475] width 1095 height 41
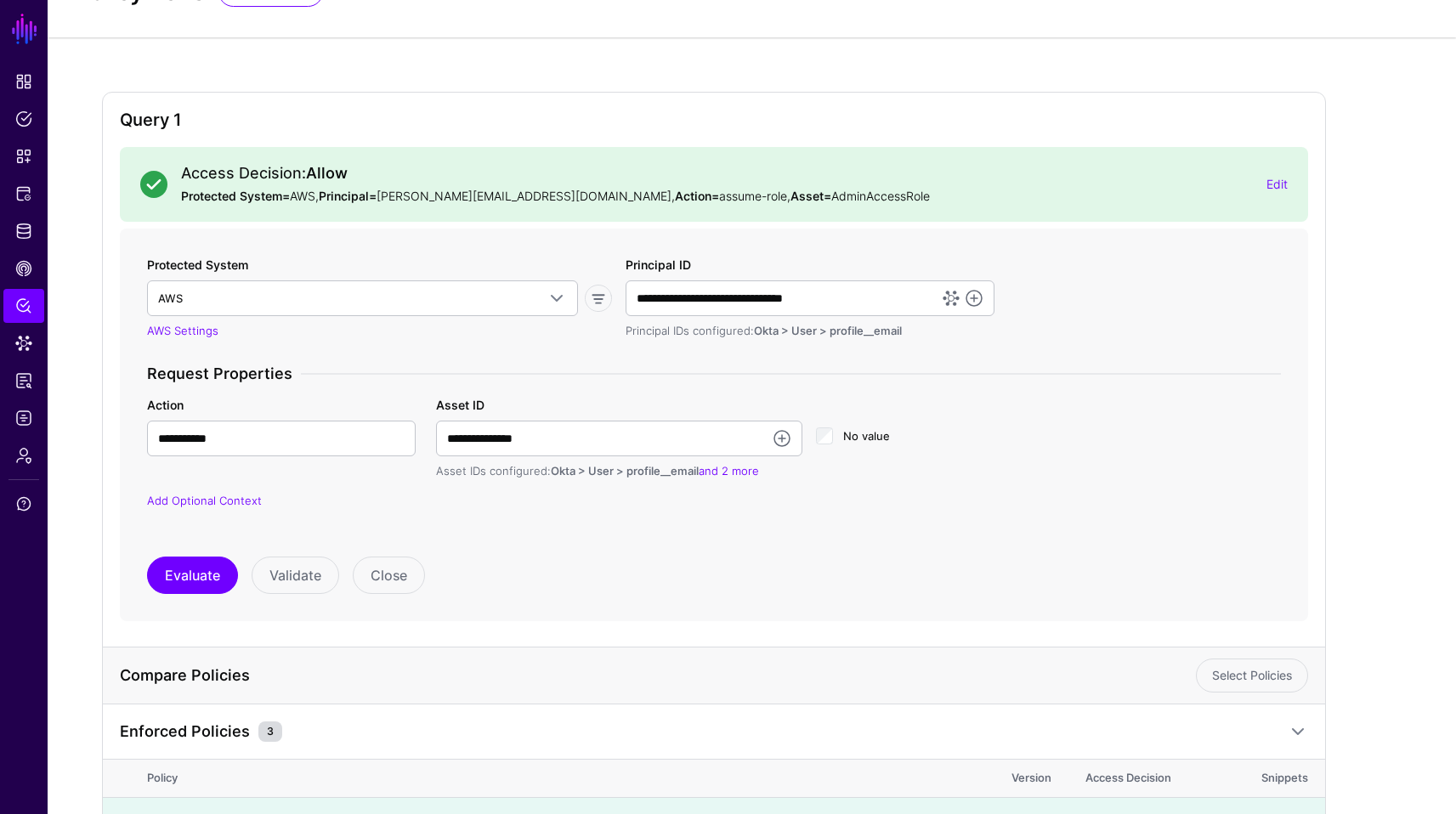
scroll to position [0, 0]
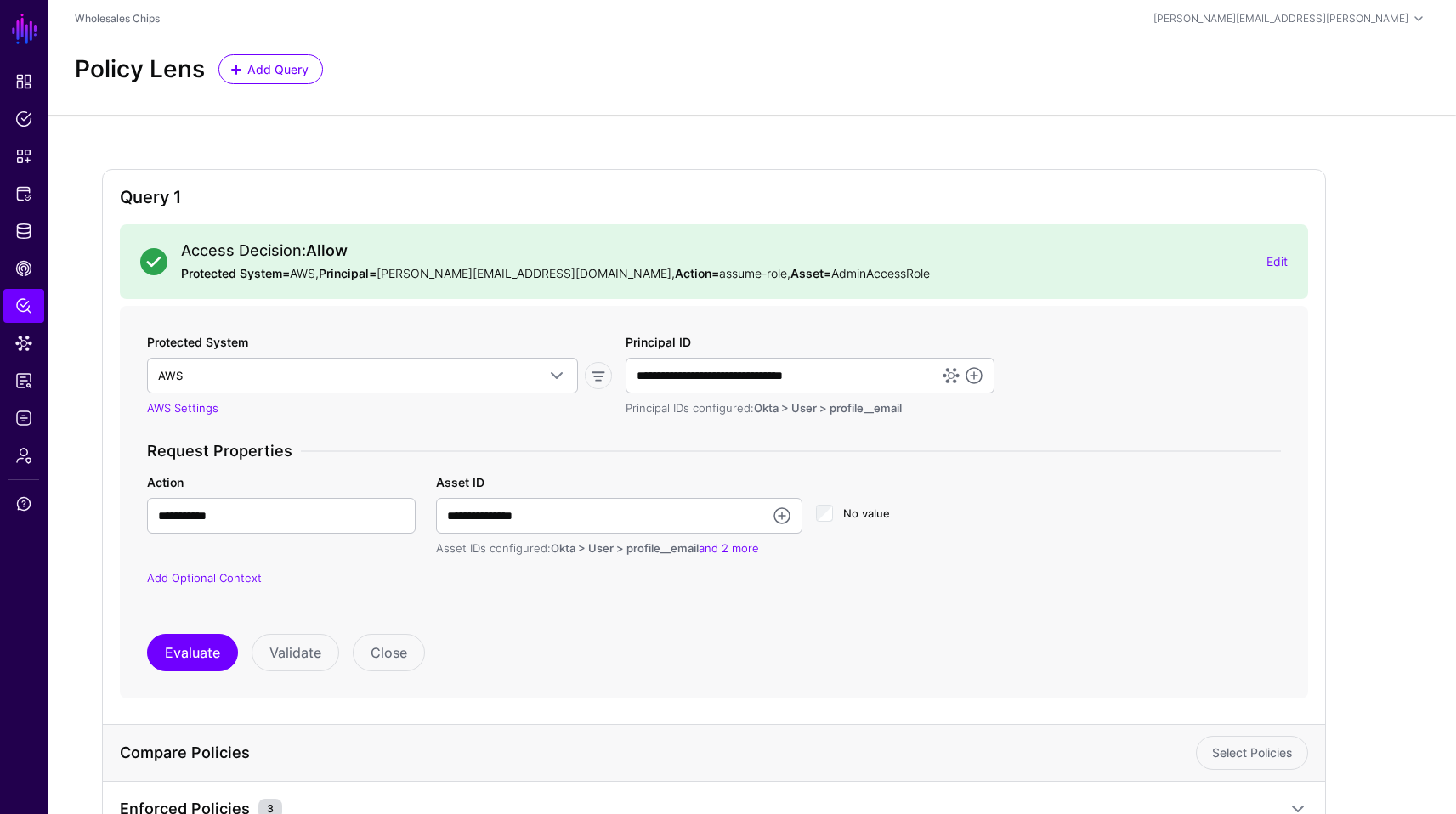
click at [185, 619] on div "Protected System AWS AWS AWS (Directory API) AWS (via Ping) AWS API Gateway AWS…" at bounding box center [714, 502] width 1134 height 339
click at [178, 651] on button "Evaluate" at bounding box center [193, 652] width 91 height 37
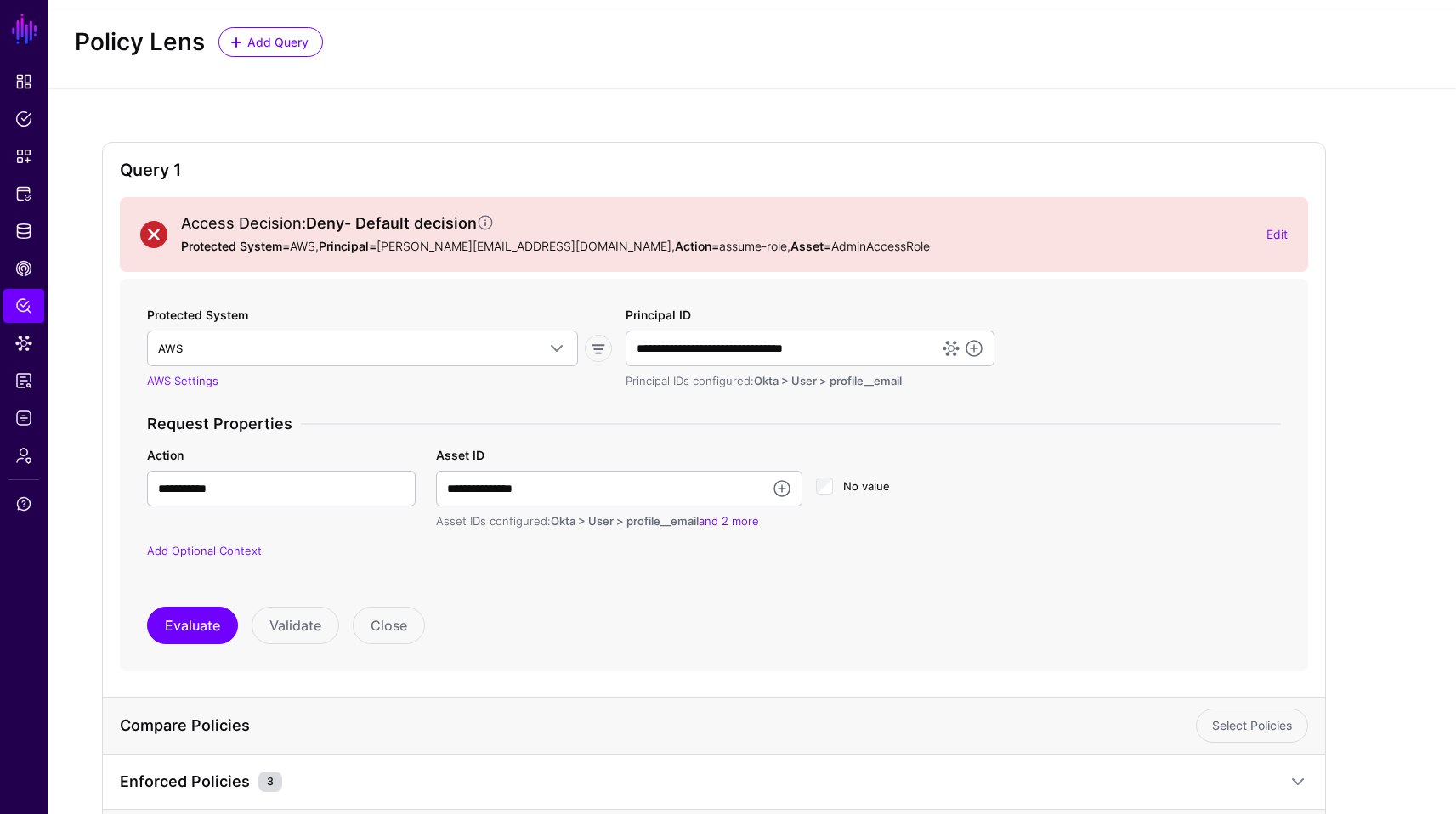
scroll to position [16, 0]
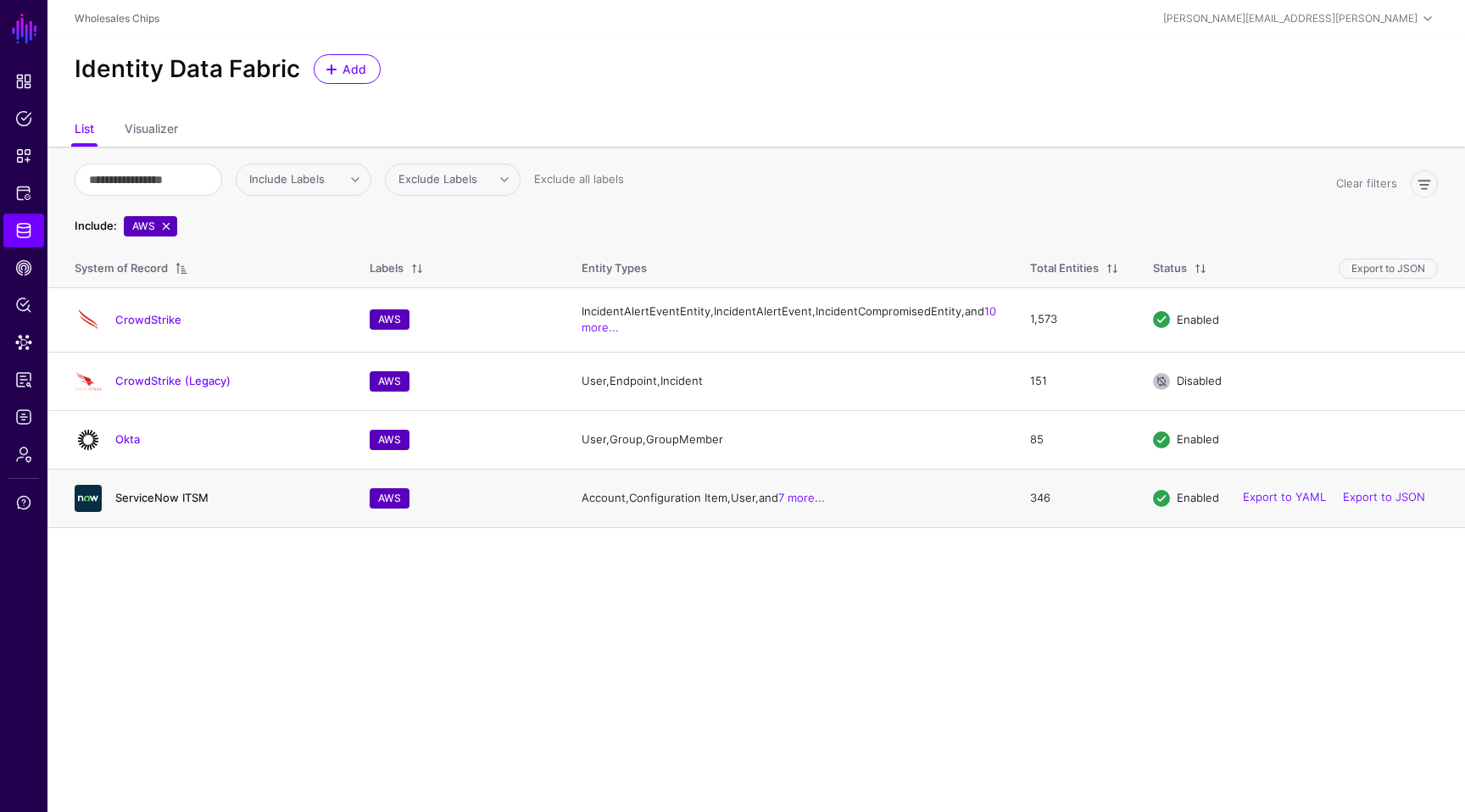
click at [156, 504] on link "ServiceNow ITSM" at bounding box center [162, 498] width 94 height 14
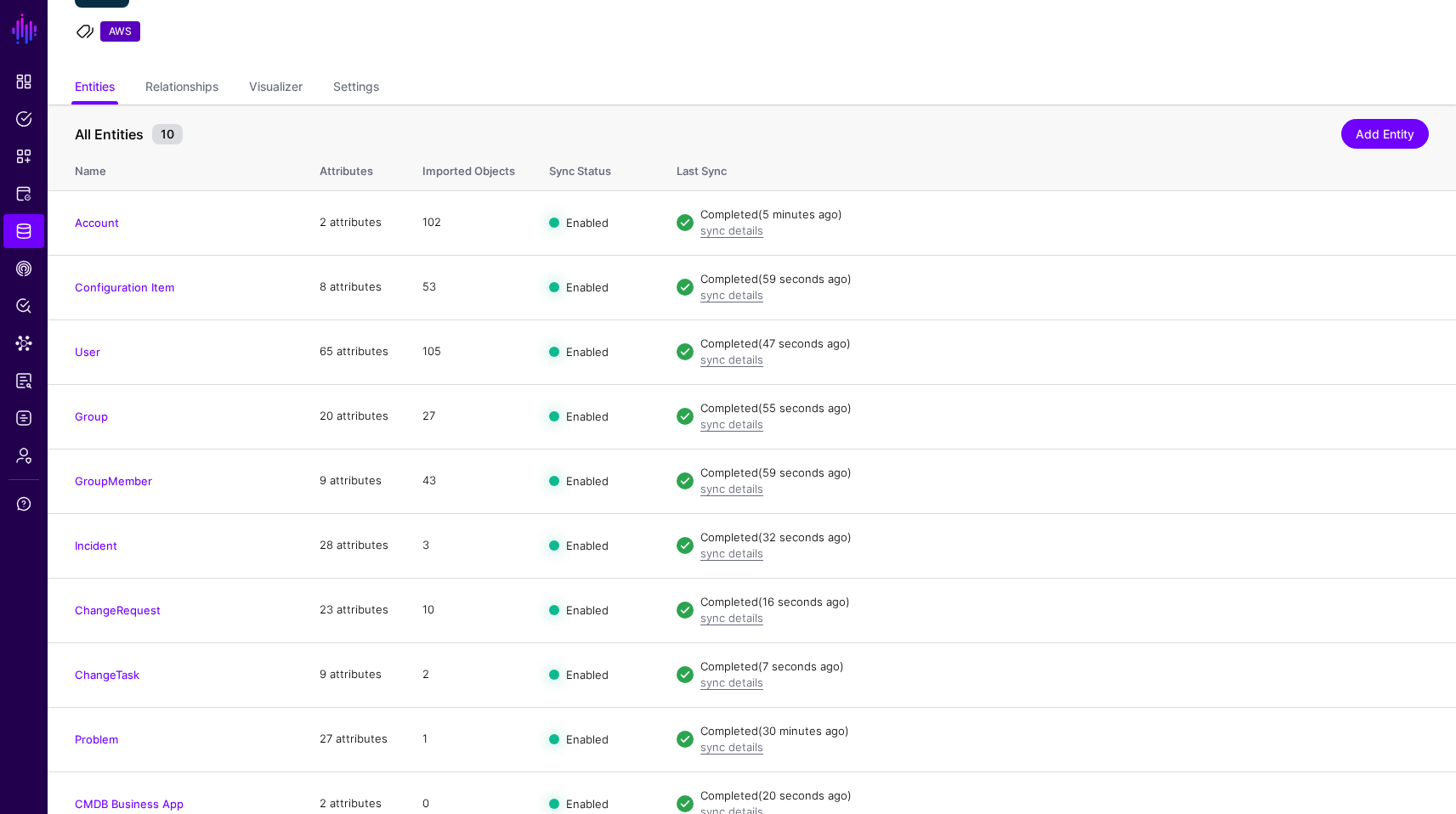
scroll to position [123, 0]
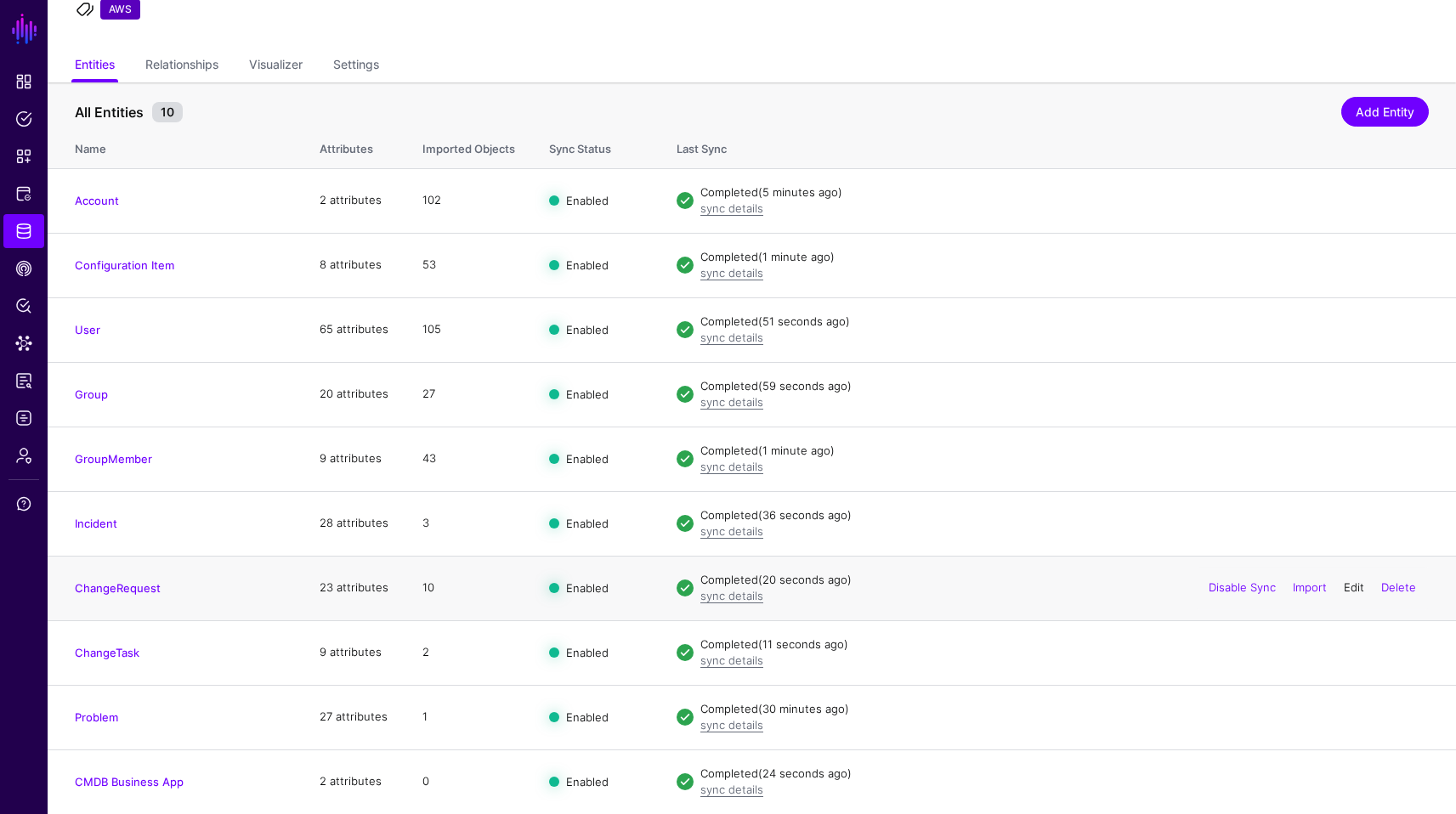
click at [1347, 589] on link "Edit" at bounding box center [1354, 587] width 21 height 14
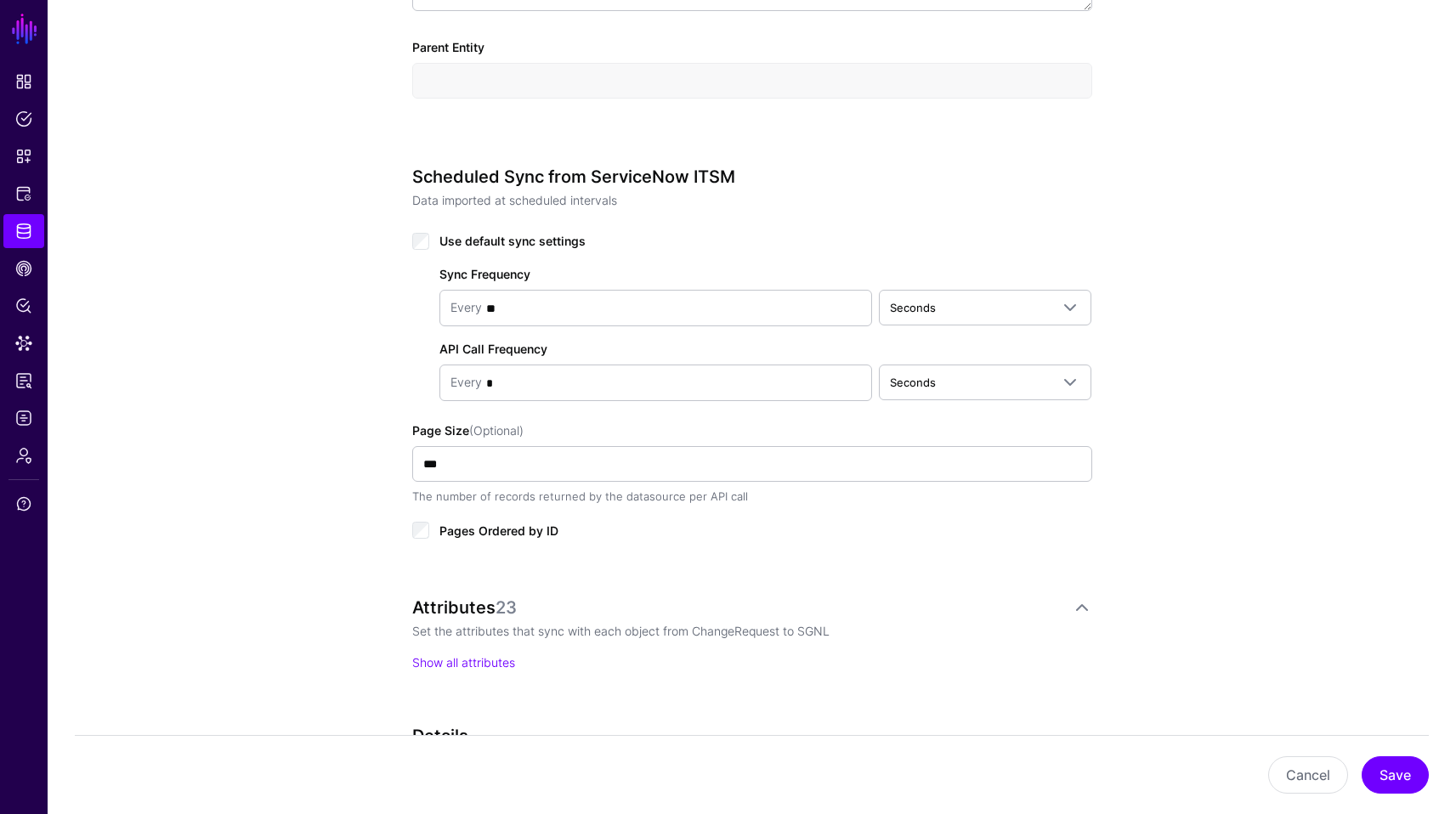
scroll to position [705, 0]
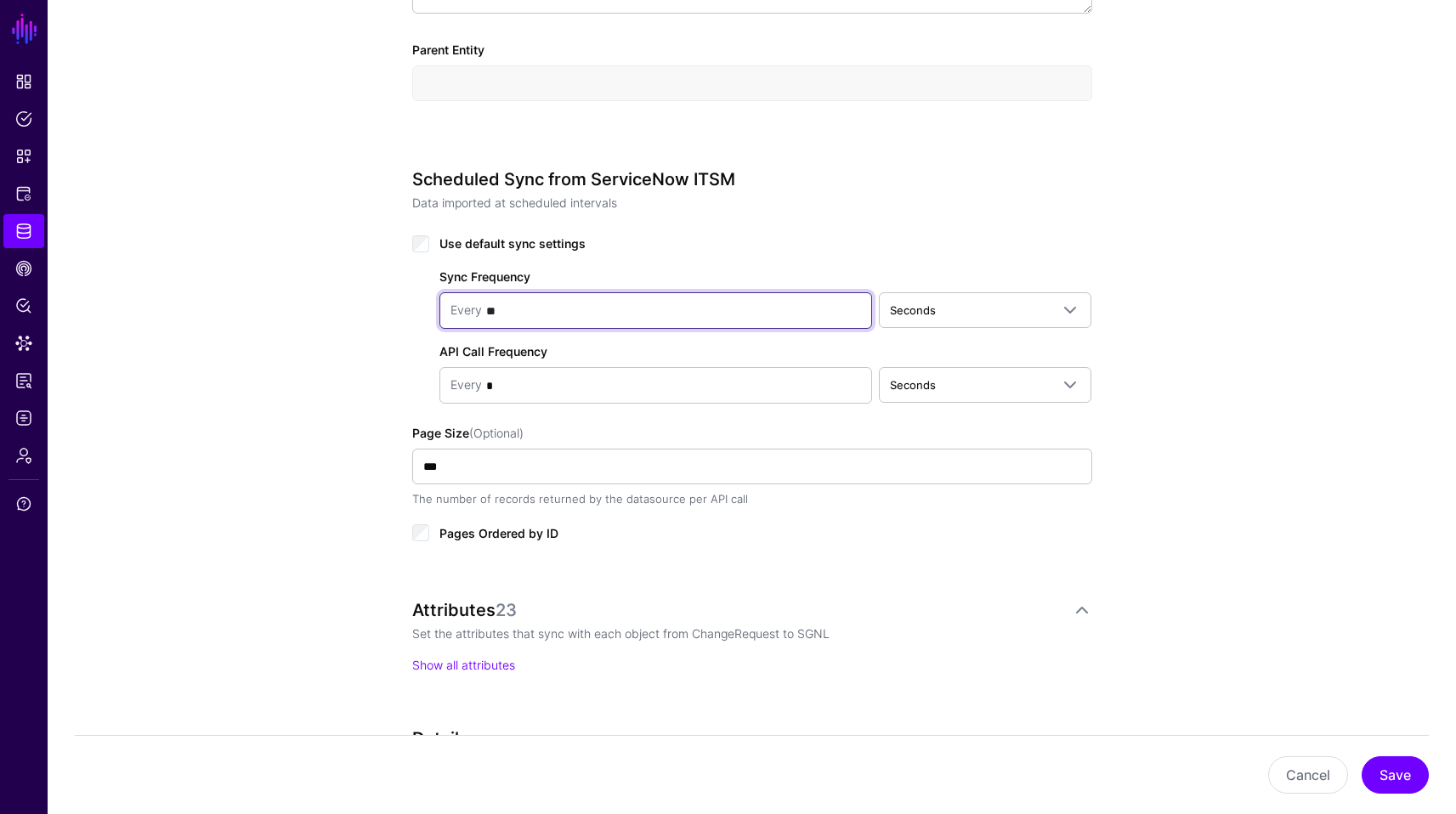
click at [519, 308] on input "**" at bounding box center [671, 310] width 379 height 34
type input "*"
type input "**"
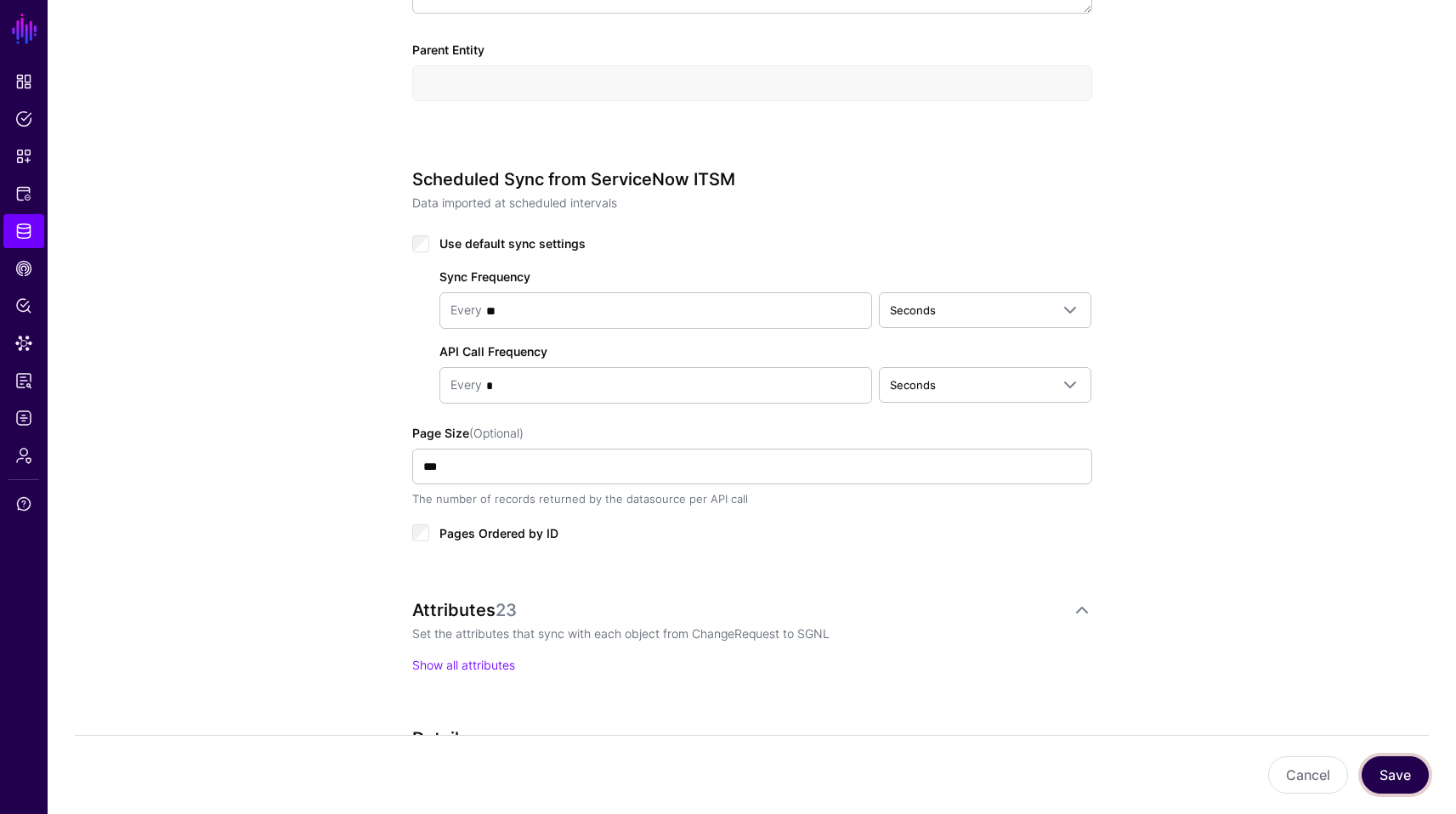
click at [1386, 769] on button "Save" at bounding box center [1396, 774] width 67 height 37
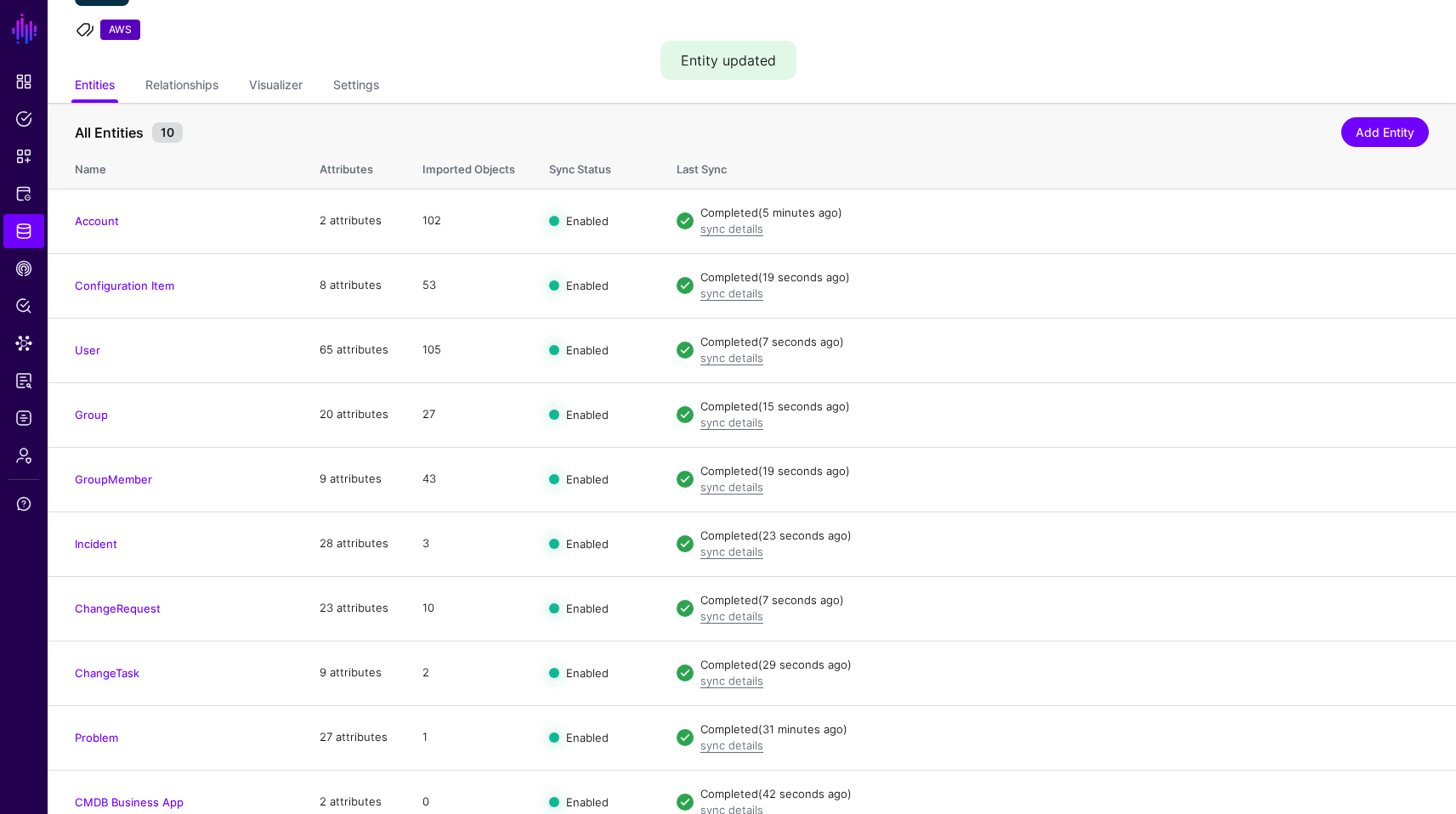
scroll to position [123, 0]
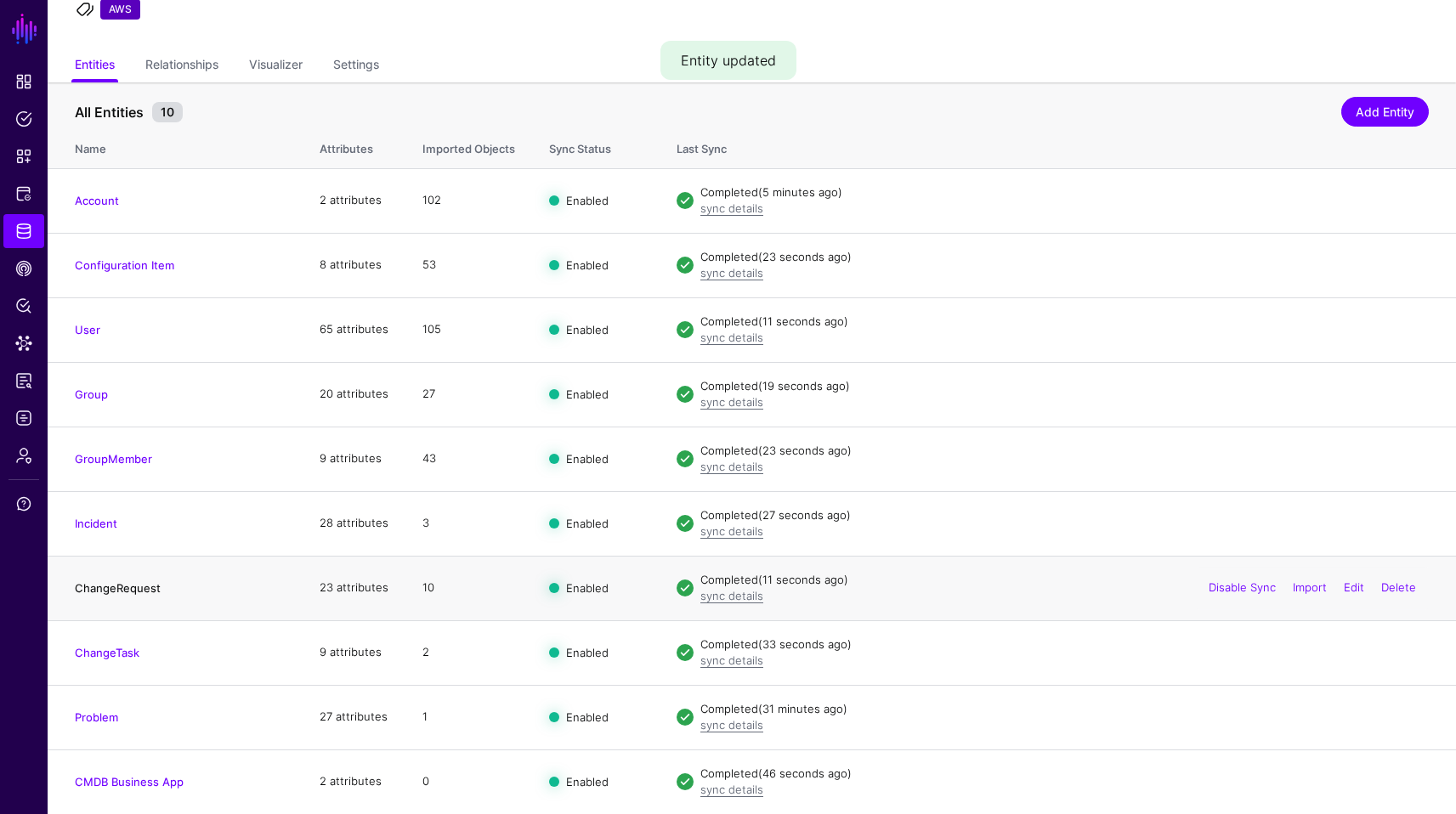
click at [119, 587] on link "ChangeRequest" at bounding box center [118, 588] width 86 height 14
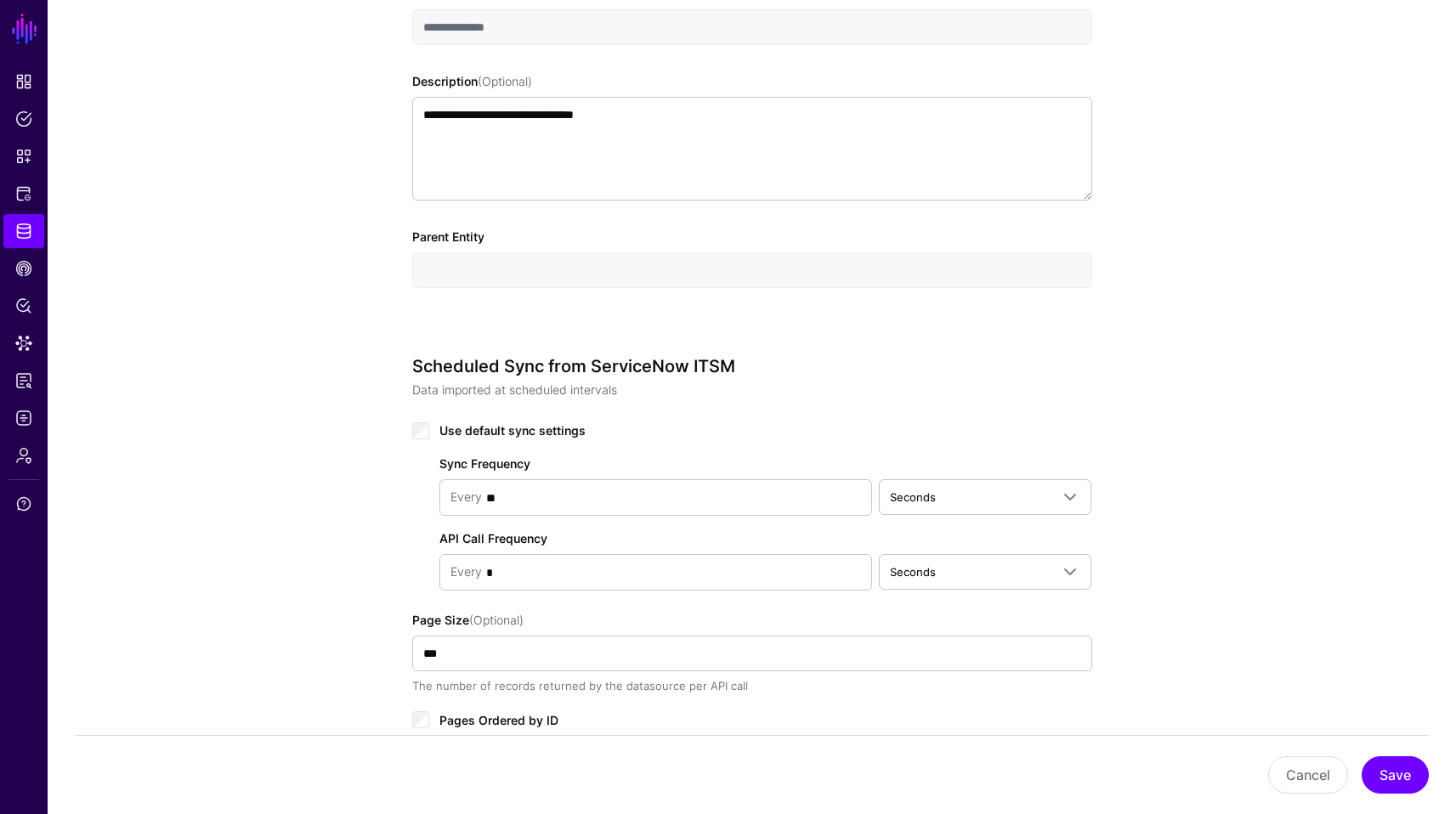
scroll to position [670, 0]
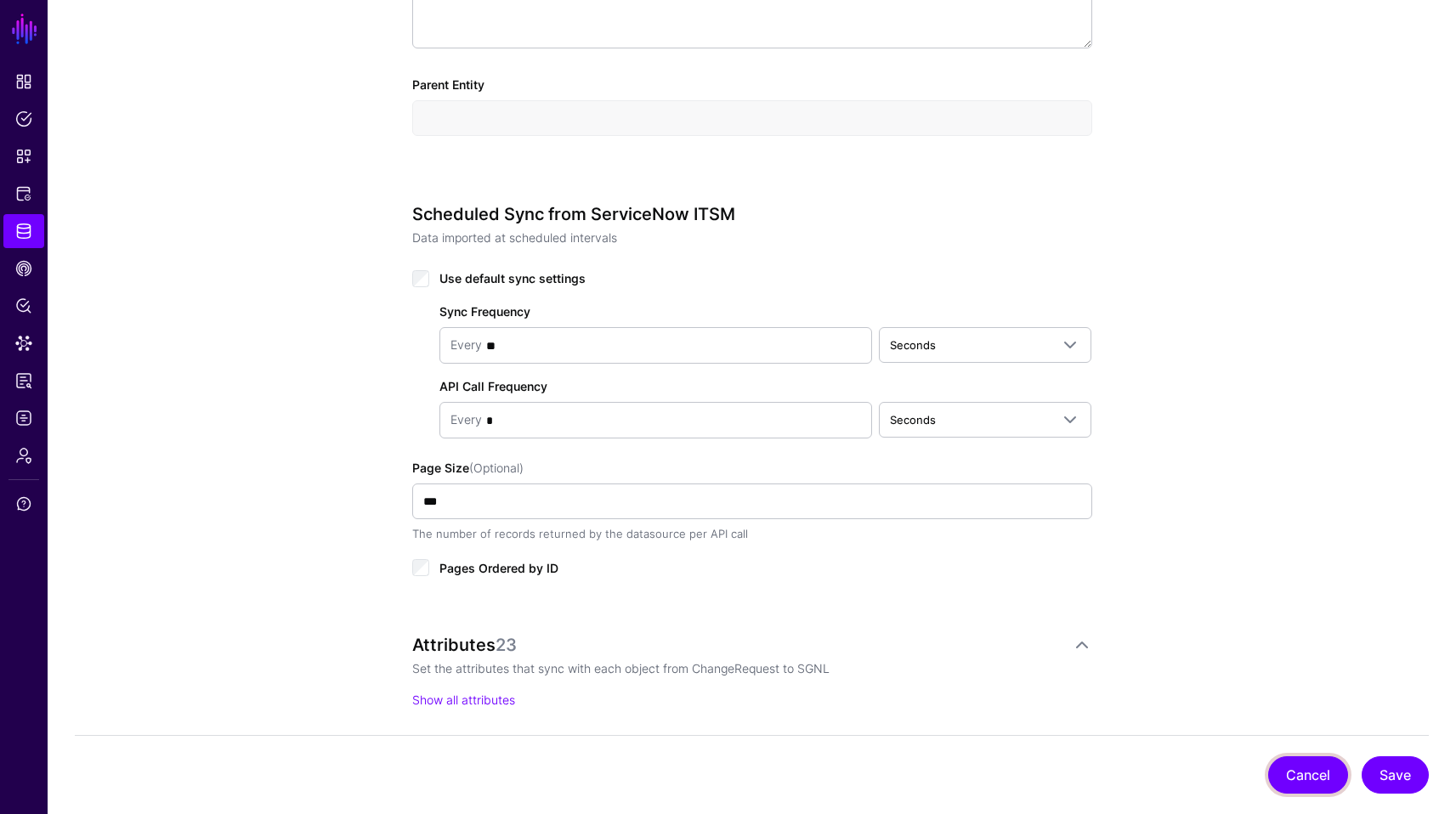
click at [1311, 780] on button "Cancel" at bounding box center [1308, 774] width 80 height 37
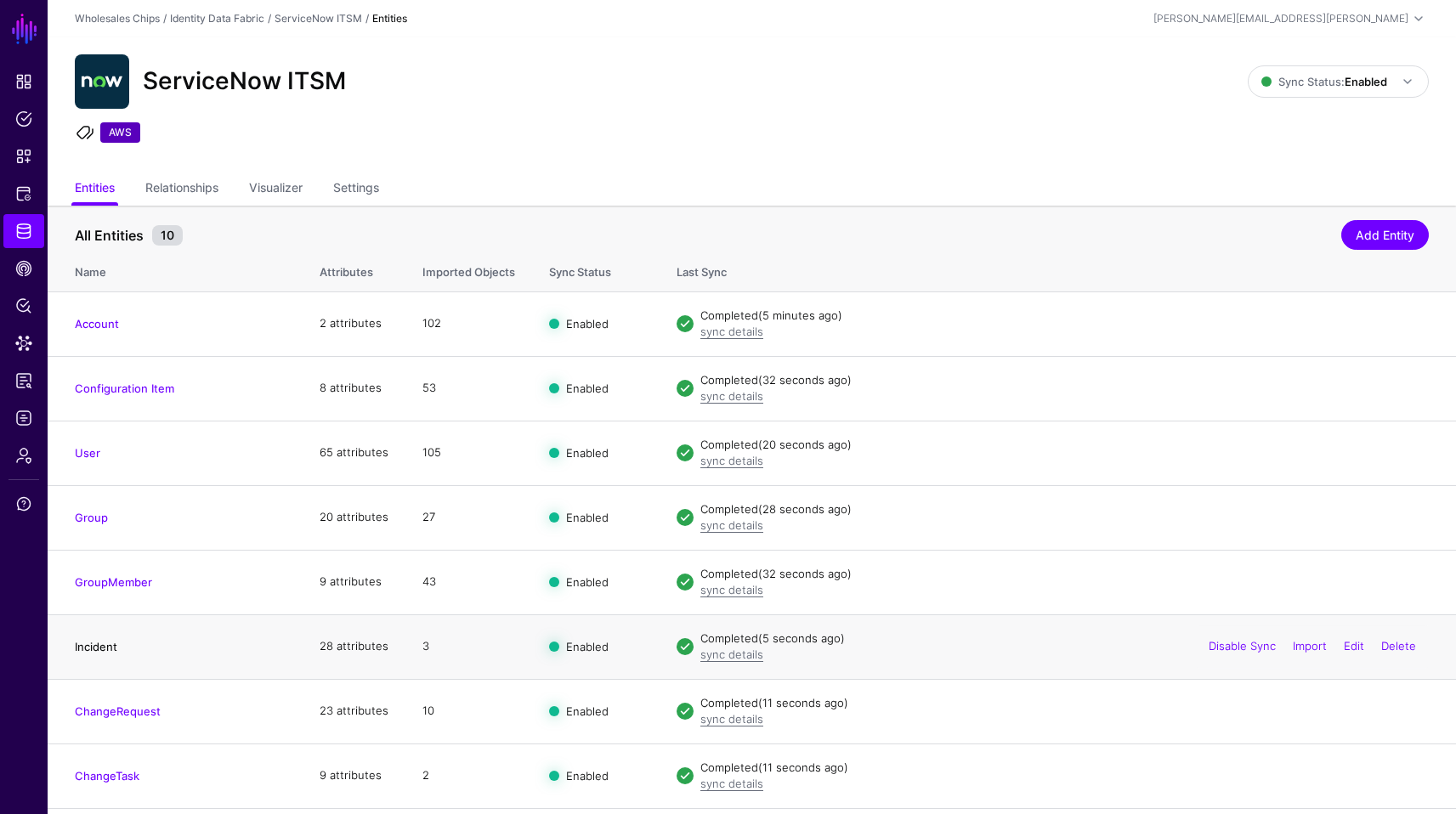
click at [103, 643] on link "Incident" at bounding box center [96, 647] width 42 height 14
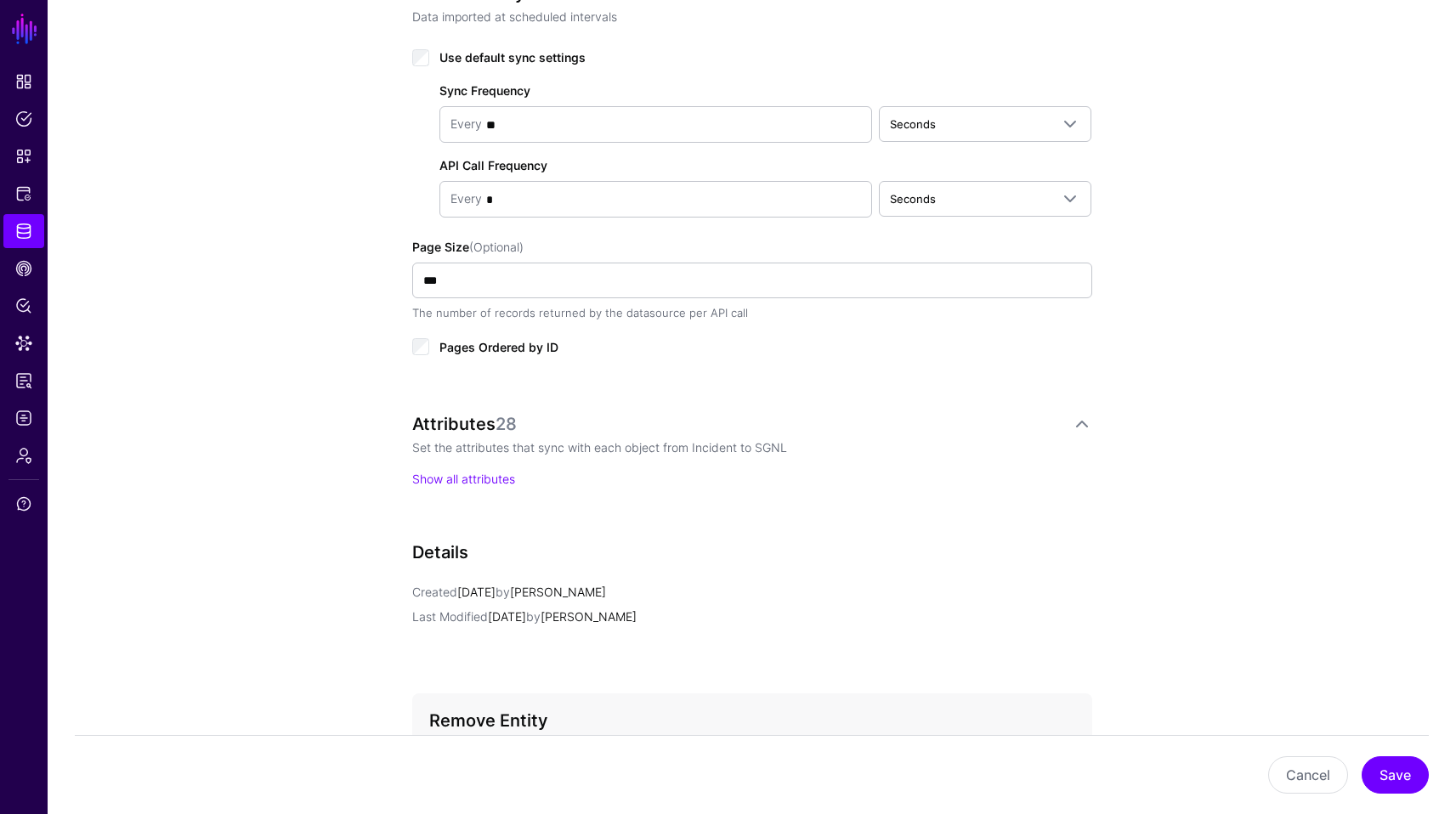
scroll to position [896, 0]
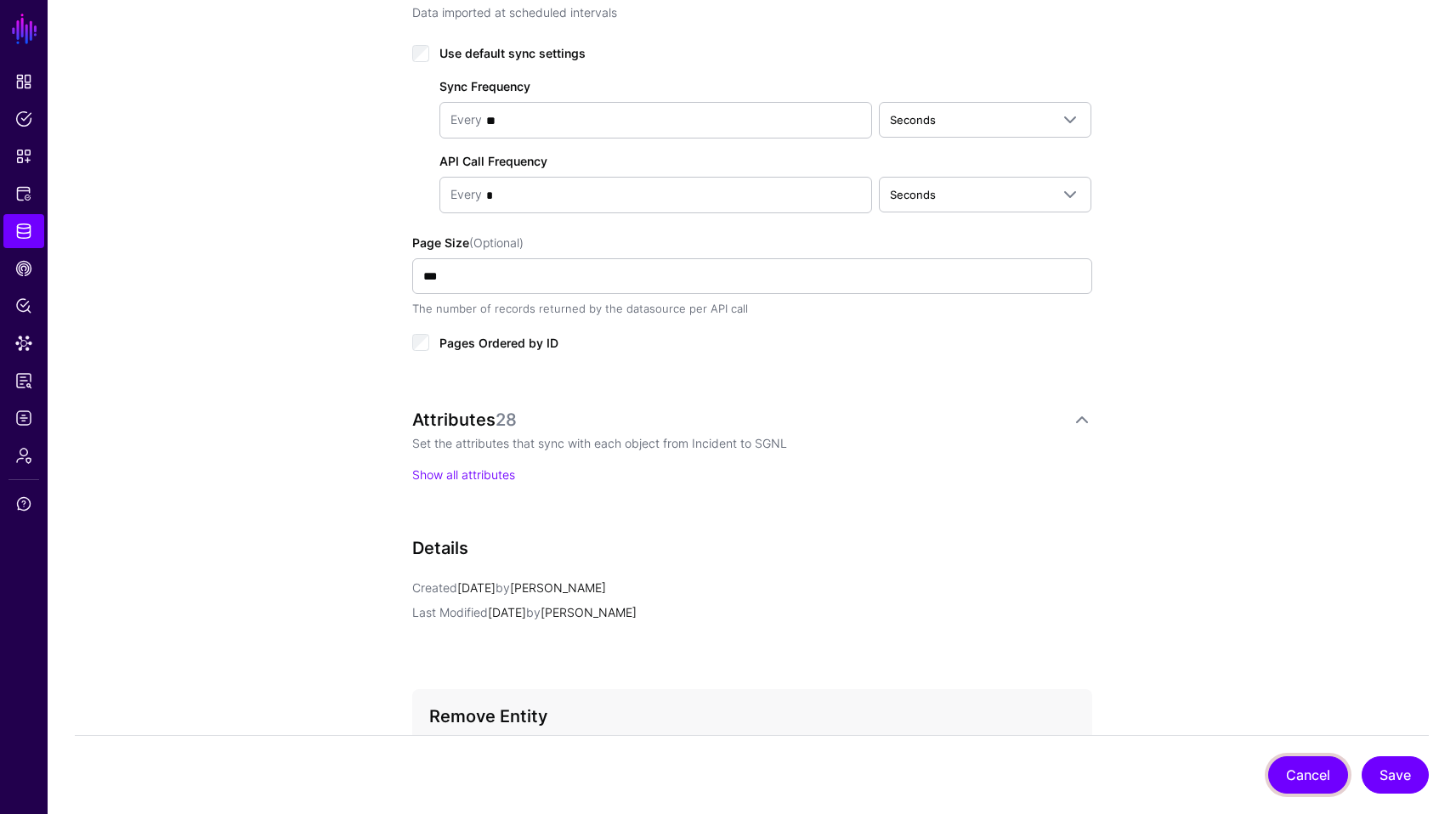
click at [1313, 768] on button "Cancel" at bounding box center [1308, 774] width 80 height 37
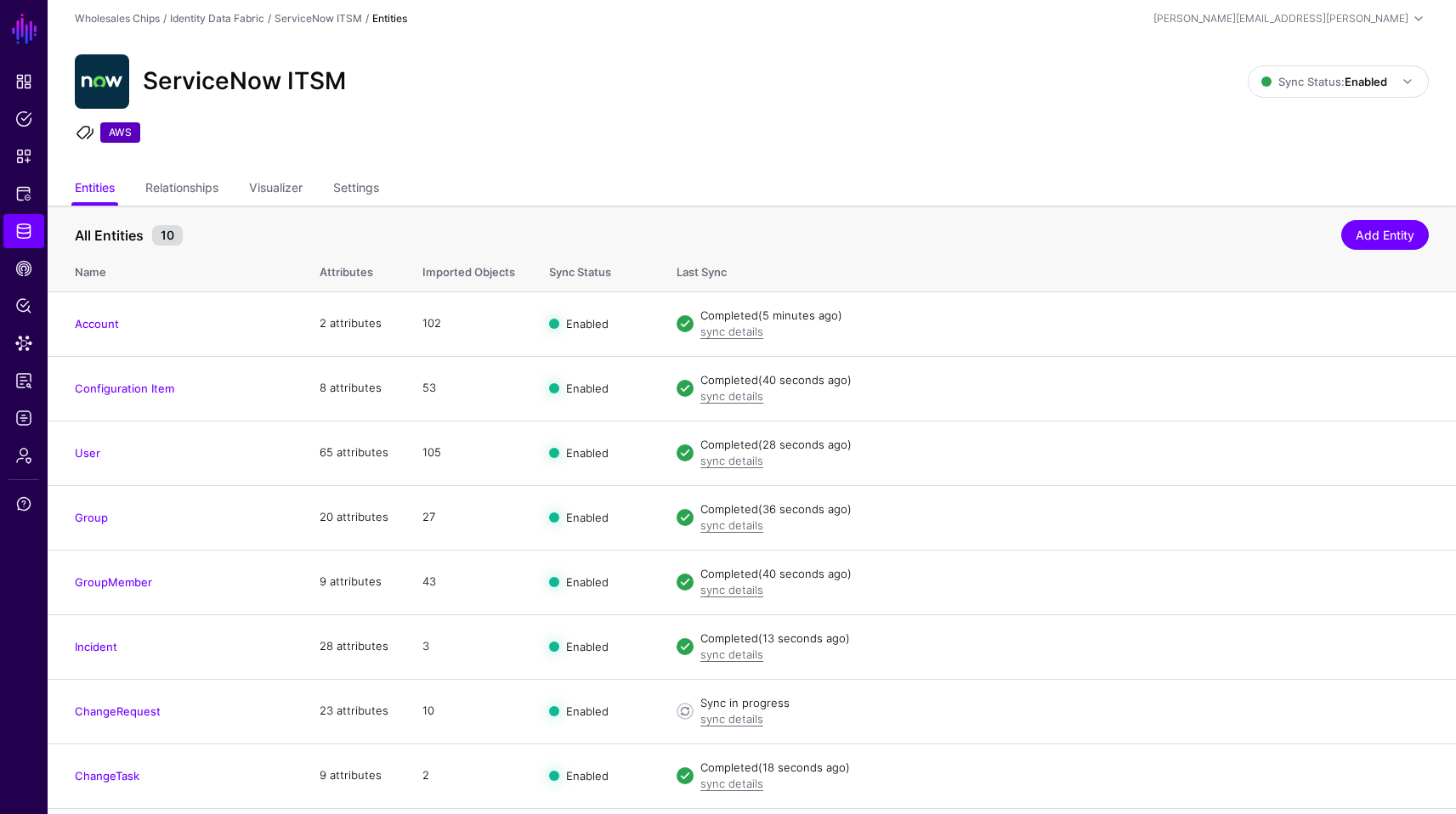
scroll to position [123, 0]
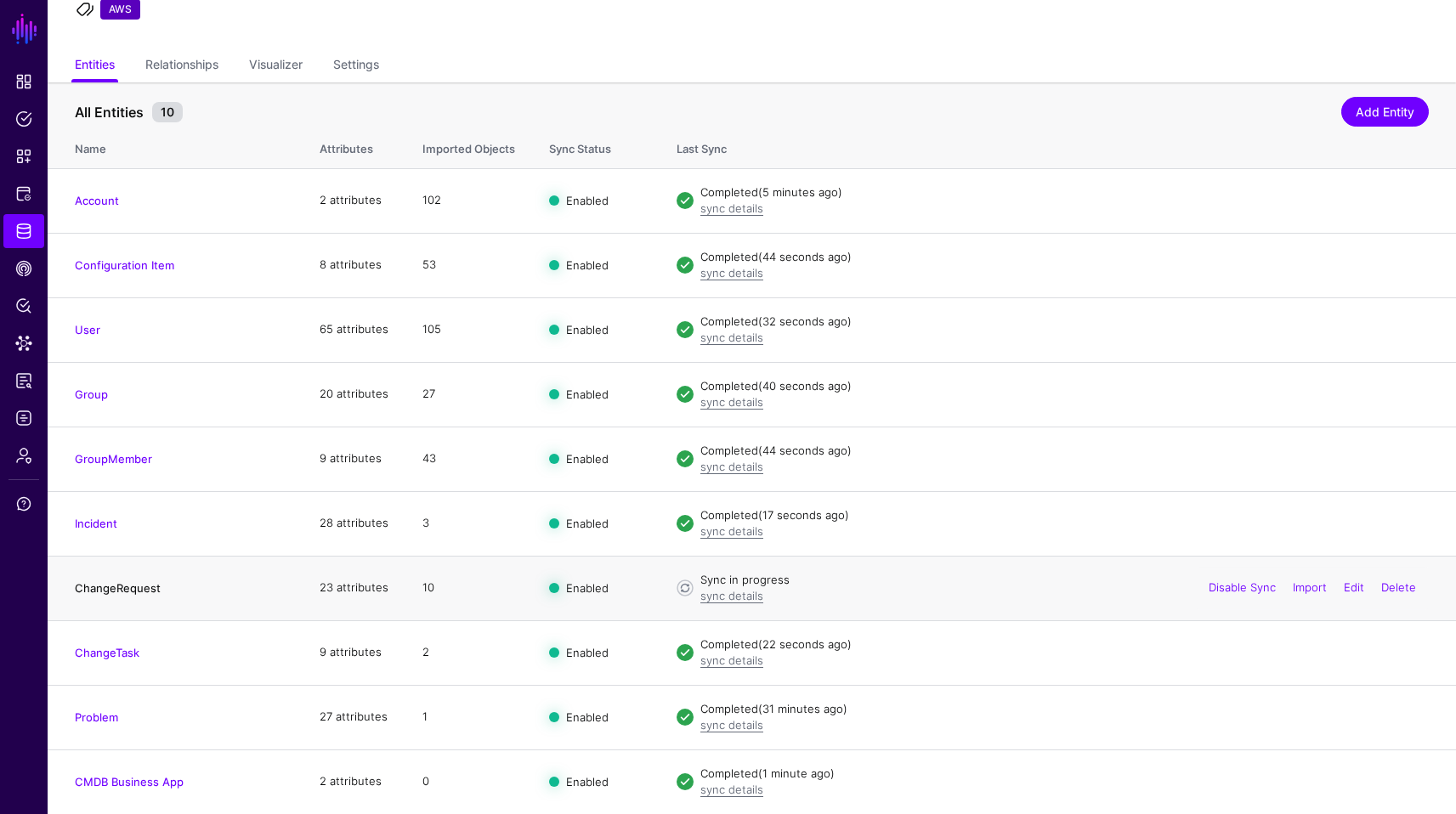
click at [109, 587] on link "ChangeRequest" at bounding box center [118, 588] width 86 height 14
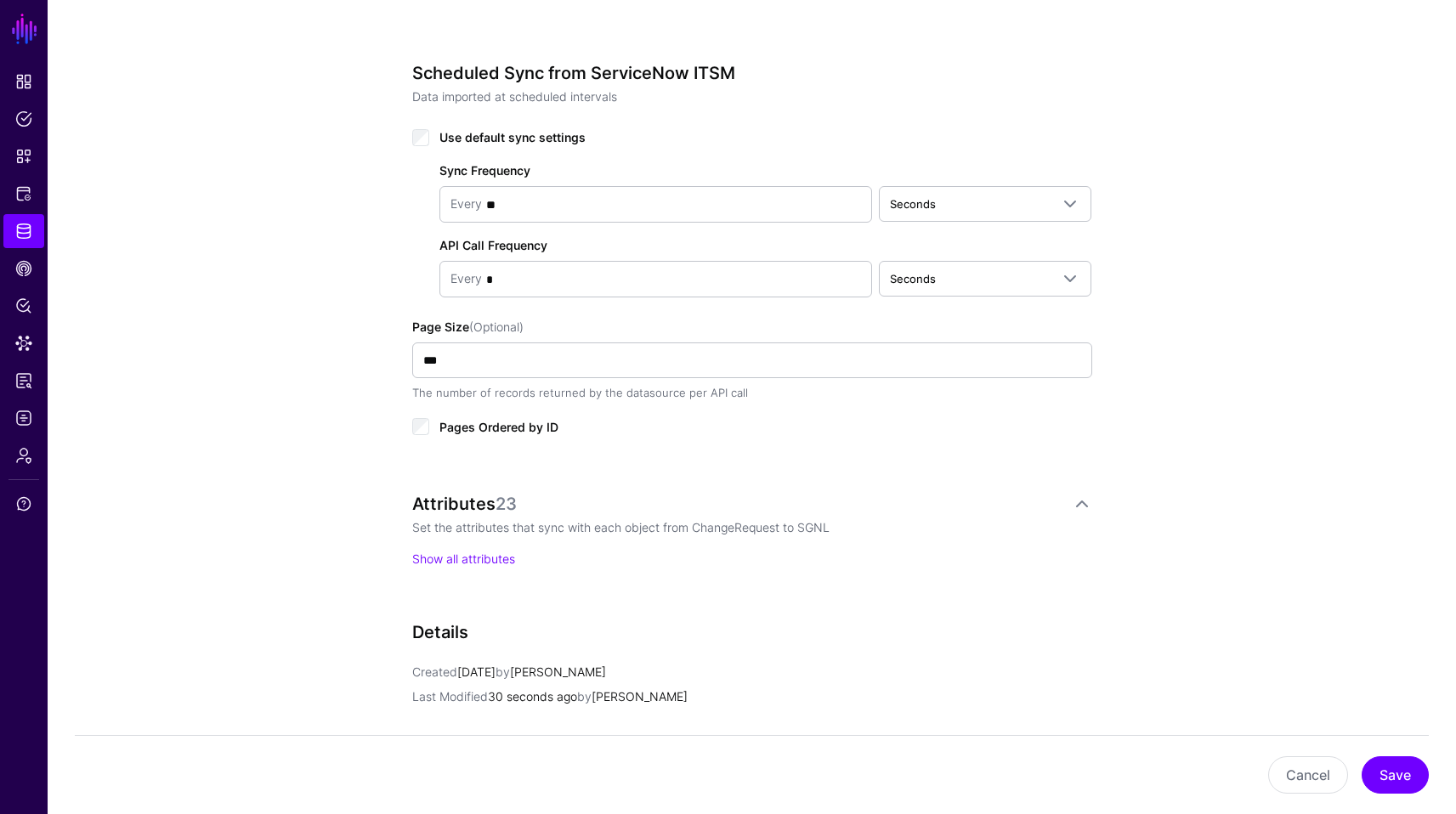
scroll to position [810, 0]
click at [1327, 781] on button "Cancel" at bounding box center [1308, 774] width 80 height 37
